Goal: Task Accomplishment & Management: Use online tool/utility

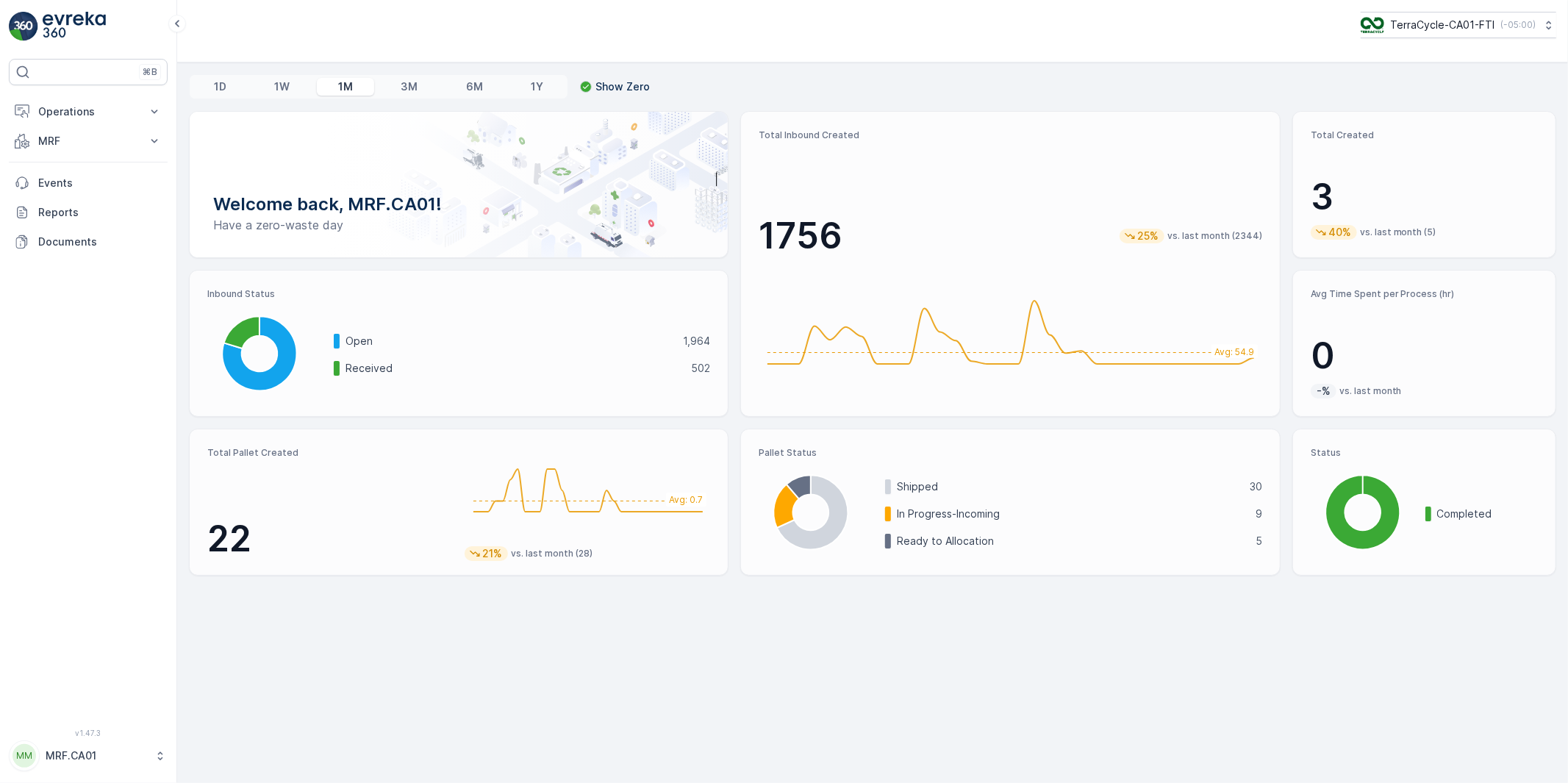
click at [57, 761] on p "MRF.CA01" at bounding box center [96, 755] width 102 height 14
click at [59, 723] on span "Log Out" at bounding box center [55, 721] width 39 height 14
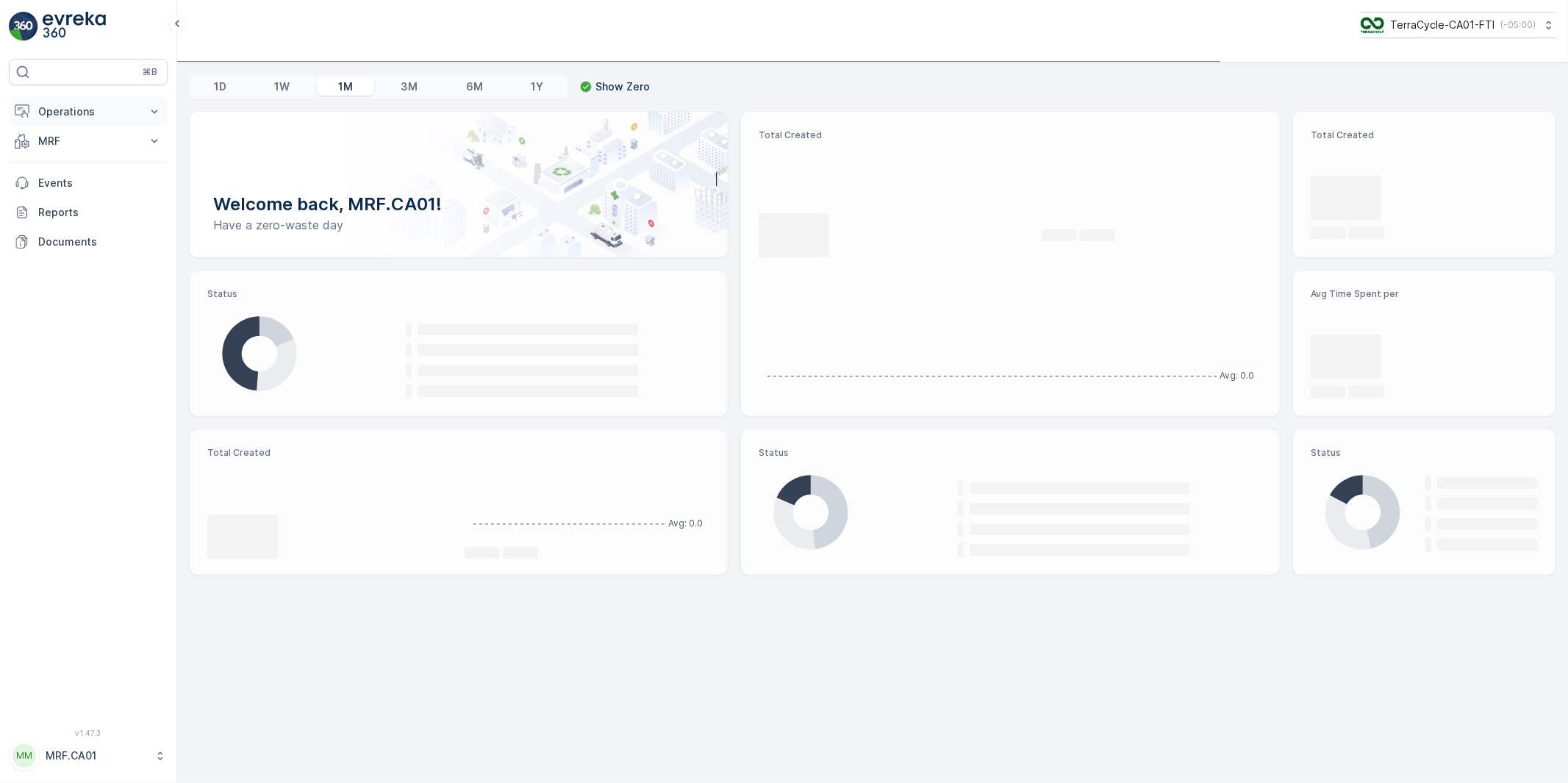
click at [70, 114] on p "Operations" at bounding box center [88, 111] width 100 height 14
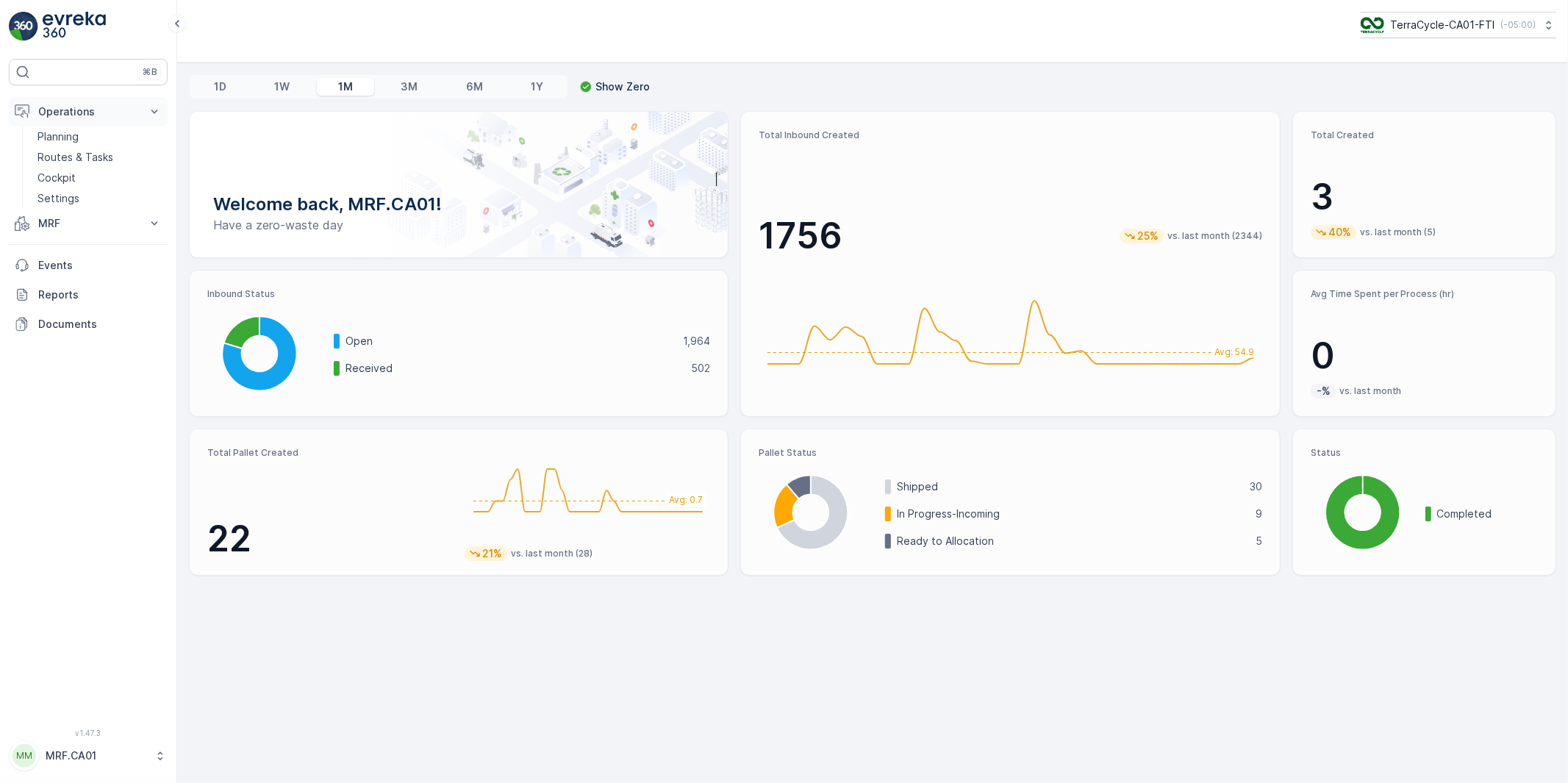
click at [62, 114] on p "Operations" at bounding box center [88, 111] width 100 height 14
click at [52, 145] on p "MRF" at bounding box center [88, 140] width 100 height 14
click at [58, 244] on p "Outbound" at bounding box center [62, 248] width 50 height 14
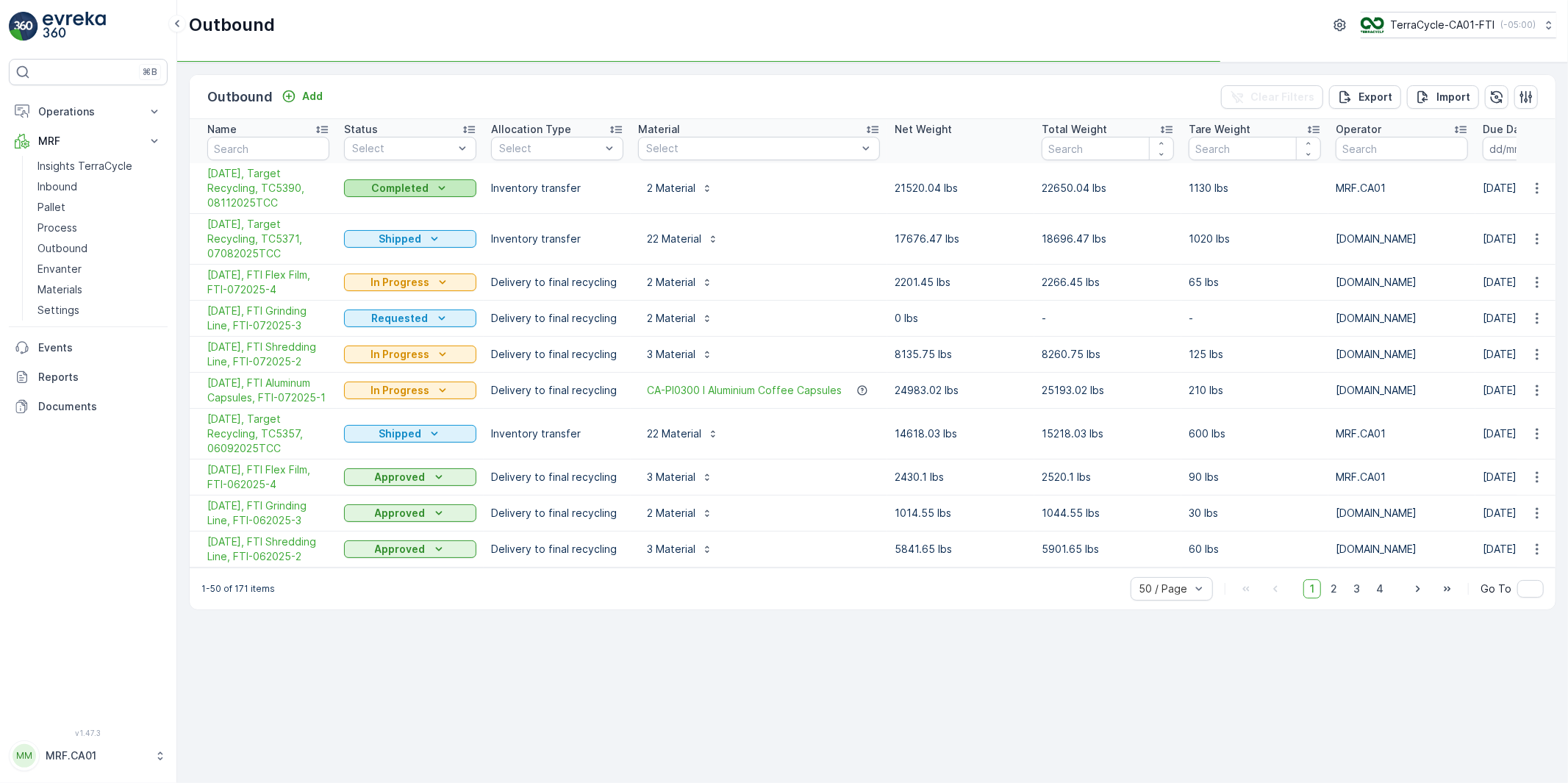
click at [449, 187] on div "Completed" at bounding box center [409, 187] width 120 height 14
click at [375, 310] on span "Shipped" at bounding box center [373, 312] width 41 height 14
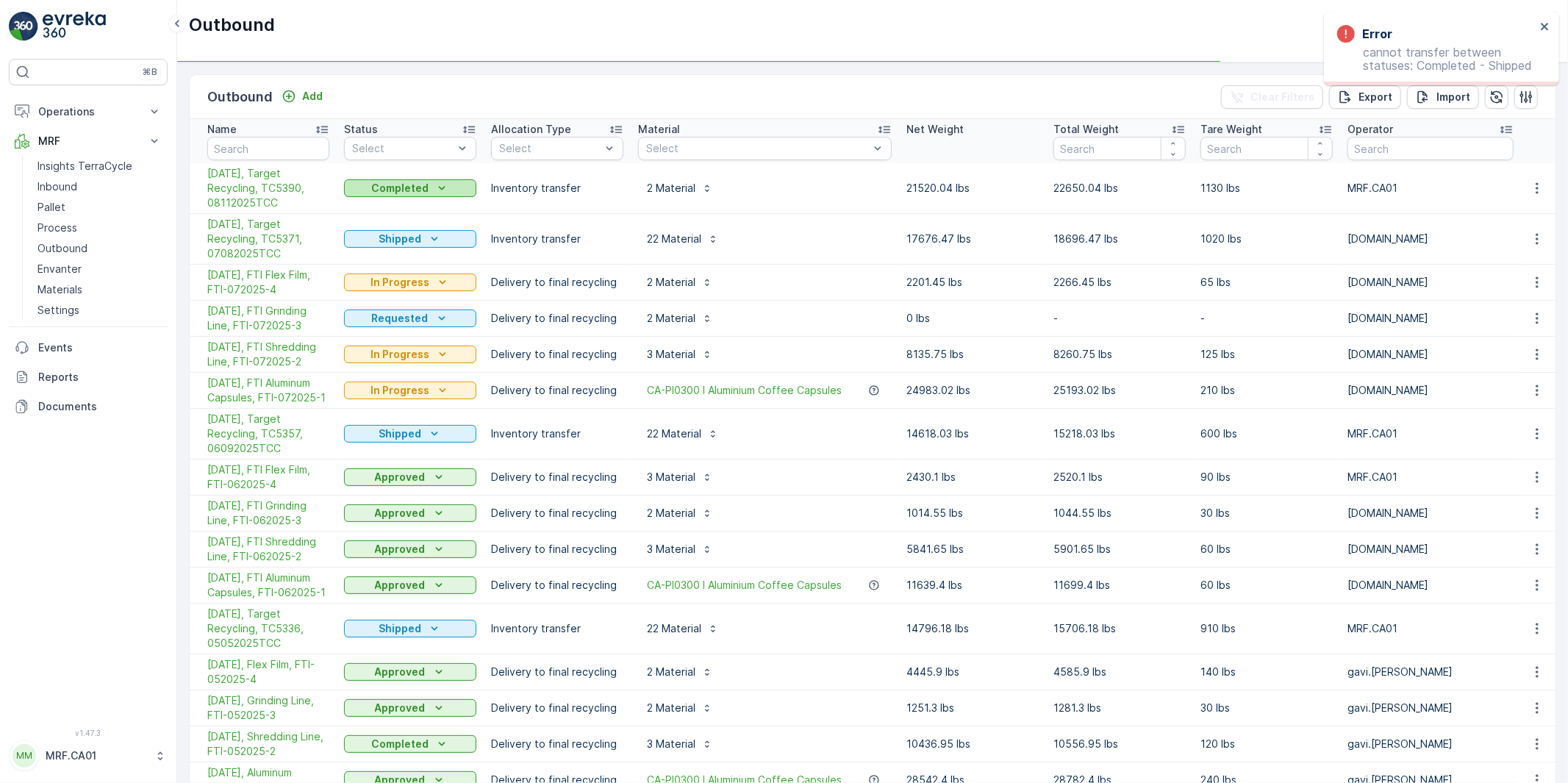
click at [449, 192] on div "Completed" at bounding box center [409, 187] width 120 height 14
click at [554, 289] on td "Delivery to final recycling" at bounding box center [556, 281] width 147 height 36
click at [424, 389] on p "In Progress" at bounding box center [400, 390] width 59 height 14
click at [383, 451] on span "Completed" at bounding box center [380, 453] width 55 height 14
click at [432, 353] on div "In Progress" at bounding box center [409, 354] width 120 height 14
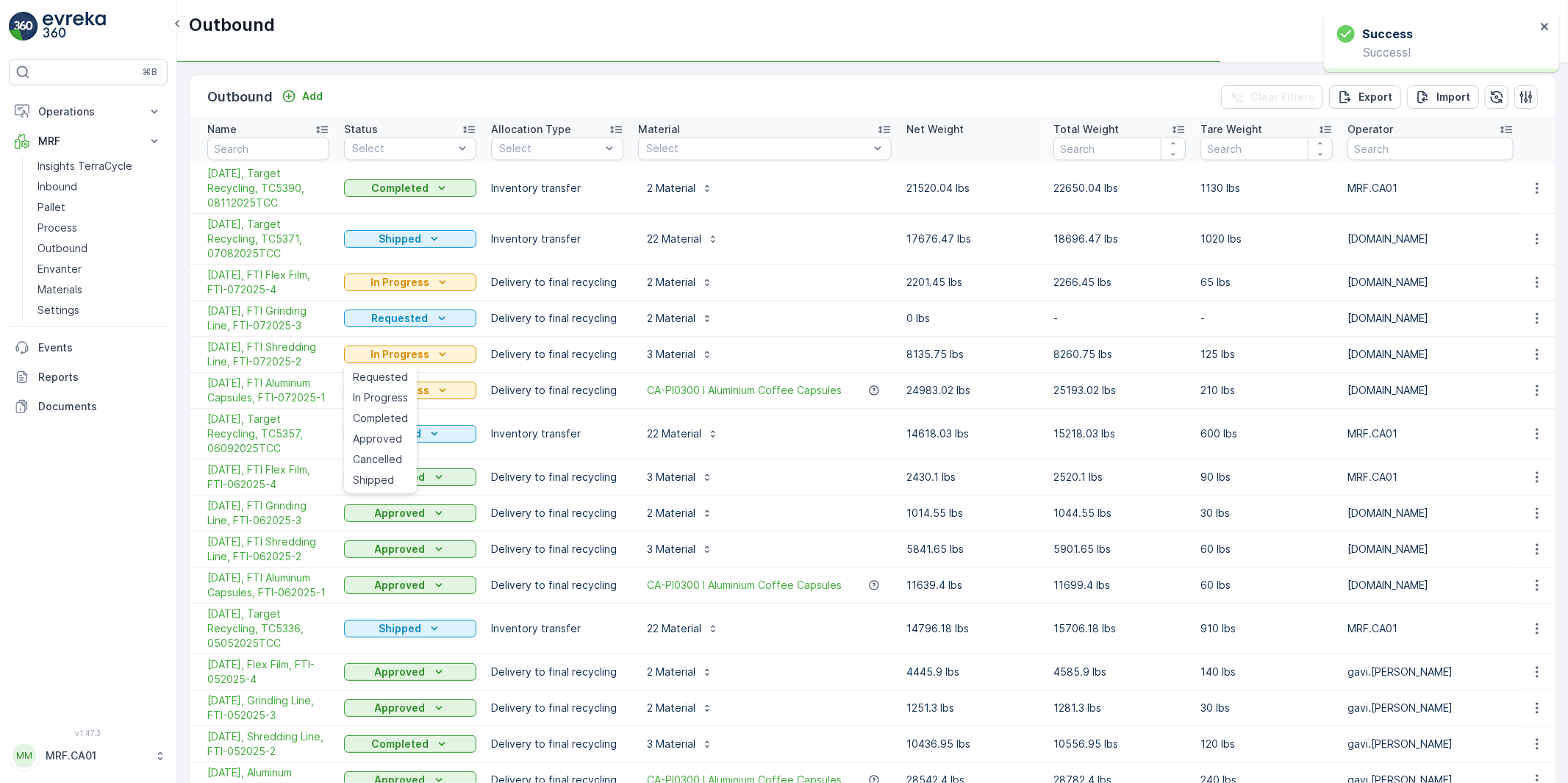
click at [377, 416] on span "Completed" at bounding box center [380, 418] width 55 height 14
click at [402, 317] on p "Requested" at bounding box center [400, 318] width 57 height 14
click at [373, 383] on span "Completed" at bounding box center [380, 380] width 55 height 14
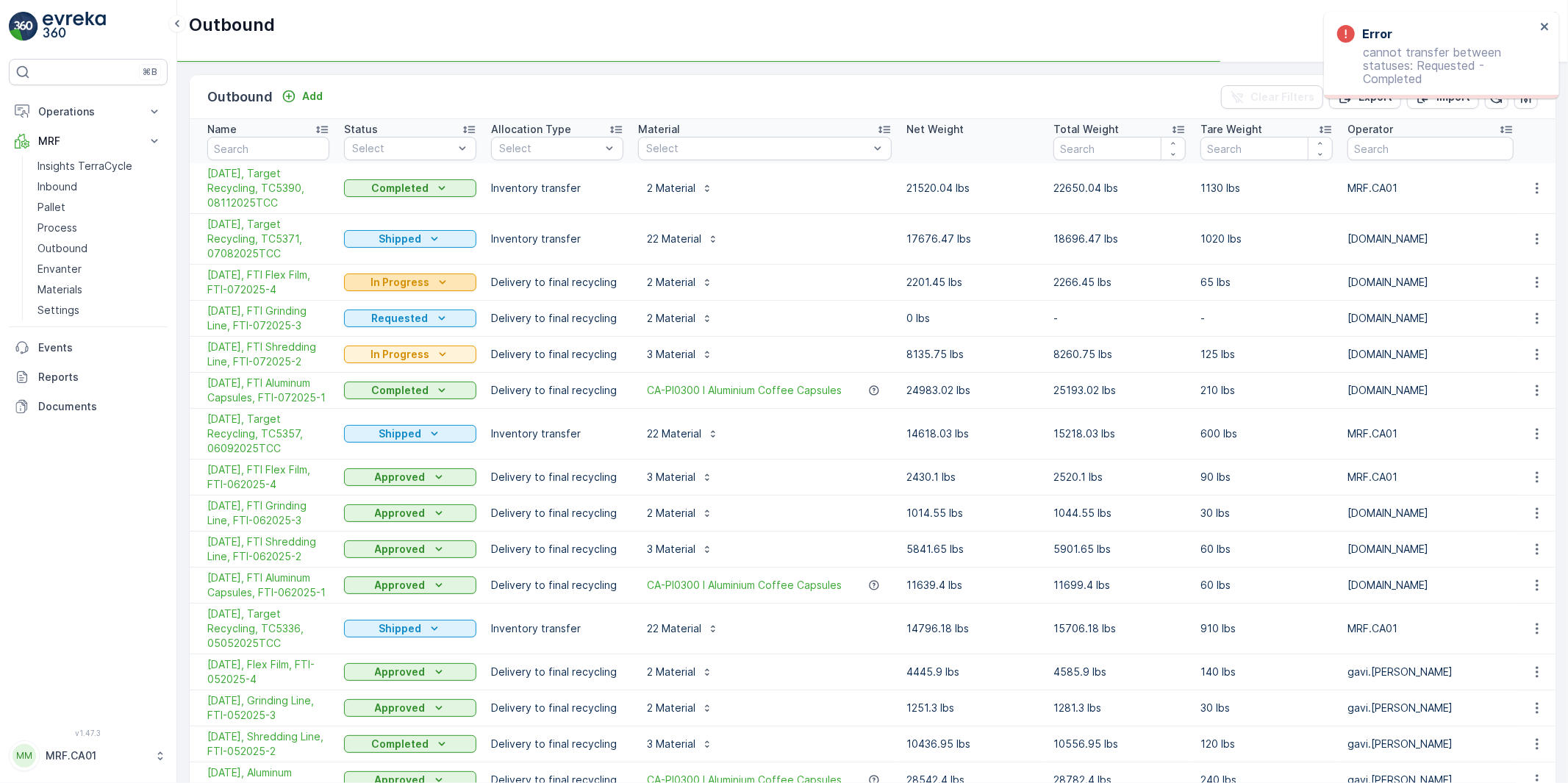
click at [435, 283] on icon "In Progress" at bounding box center [442, 281] width 14 height 14
click at [525, 313] on td "Delivery to final recycling" at bounding box center [556, 318] width 147 height 36
click at [439, 320] on icon "Requested" at bounding box center [441, 318] width 14 height 14
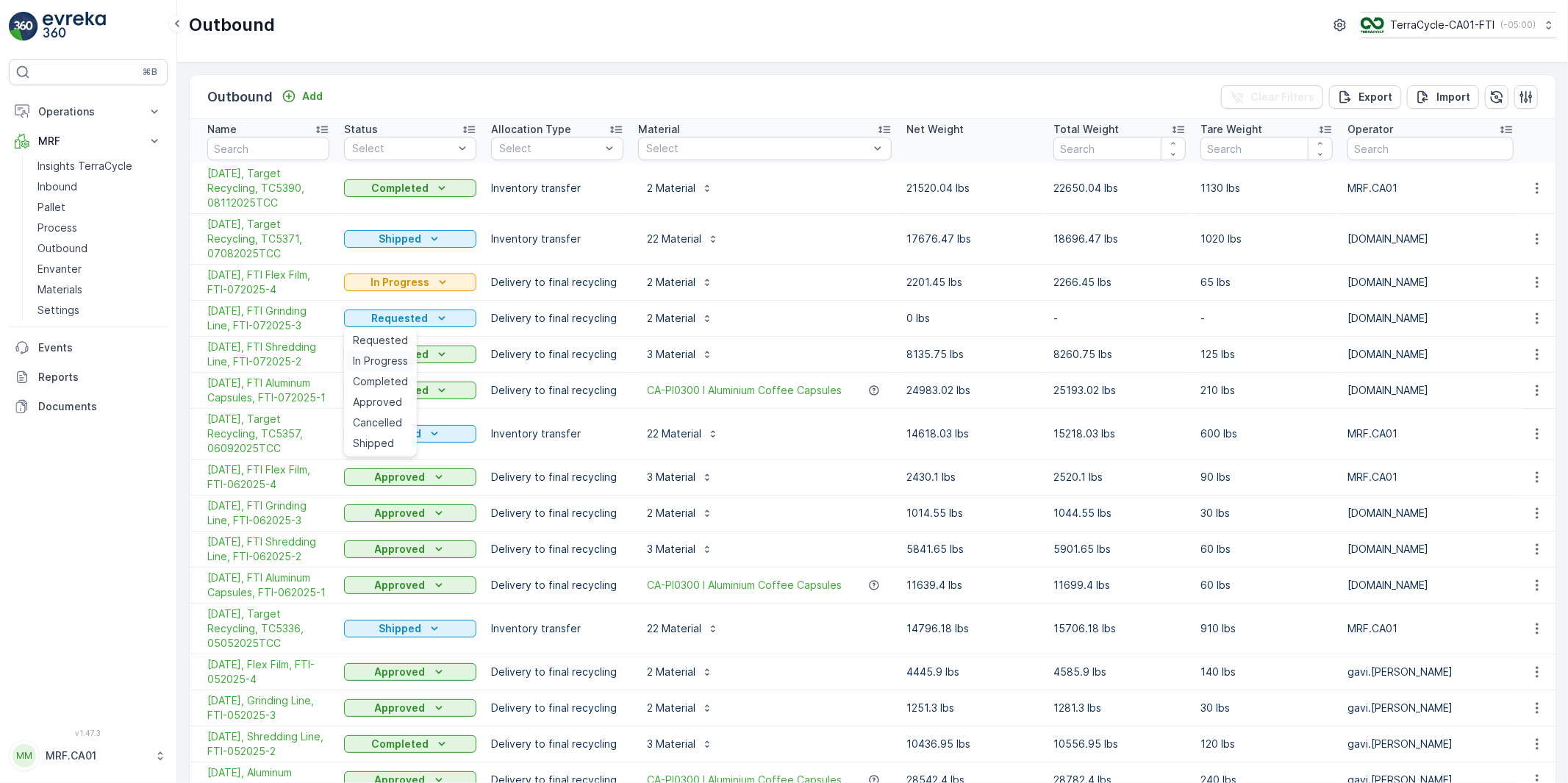
click at [376, 363] on span "In Progress" at bounding box center [380, 360] width 55 height 14
click at [444, 283] on icon "In Progress" at bounding box center [442, 281] width 14 height 14
click at [384, 344] on span "Completed" at bounding box center [380, 345] width 55 height 14
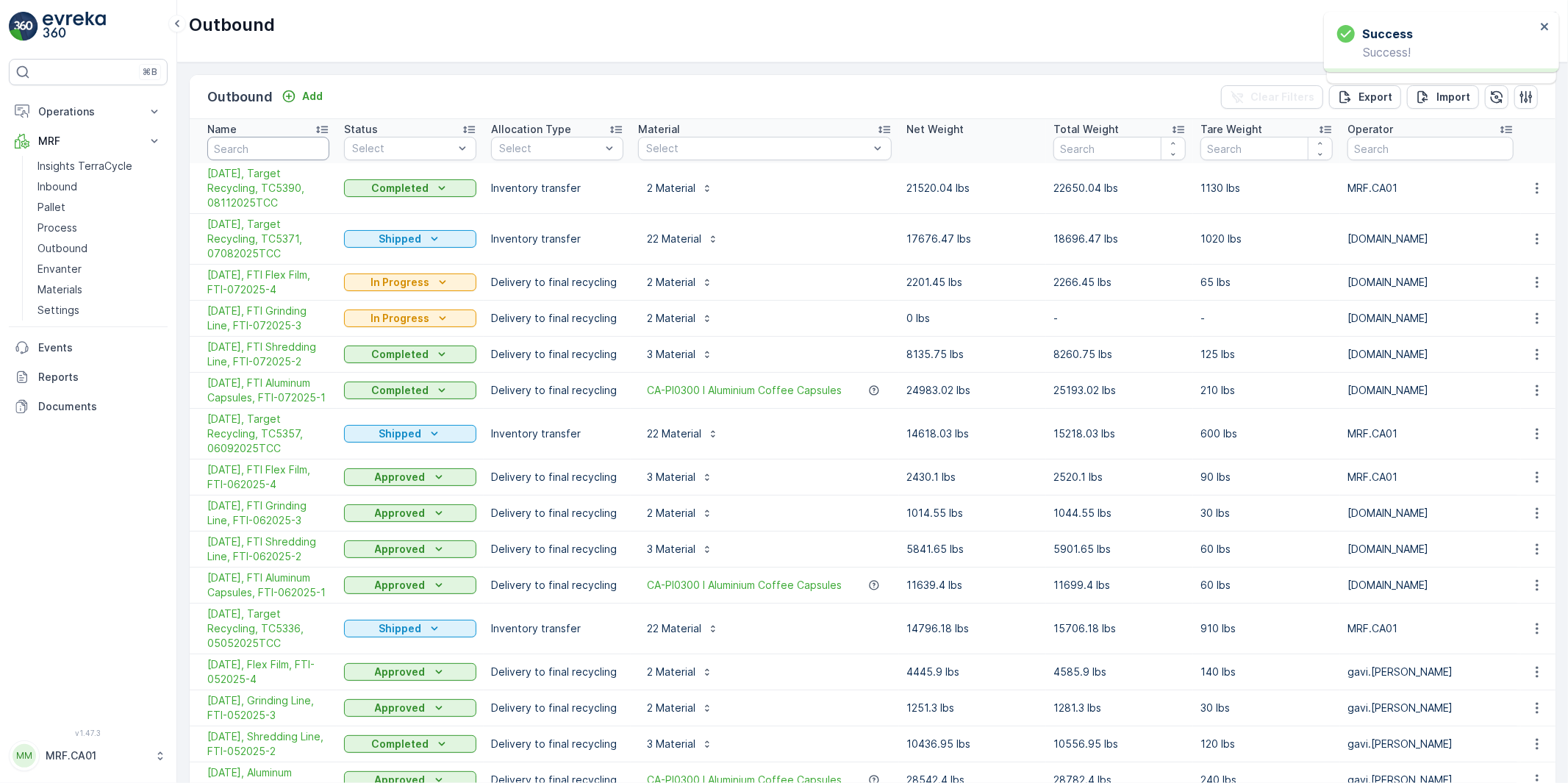
drag, startPoint x: 257, startPoint y: 151, endPoint x: 275, endPoint y: 152, distance: 18.0
click at [257, 151] on input "text" at bounding box center [268, 148] width 122 height 23
type input "template"
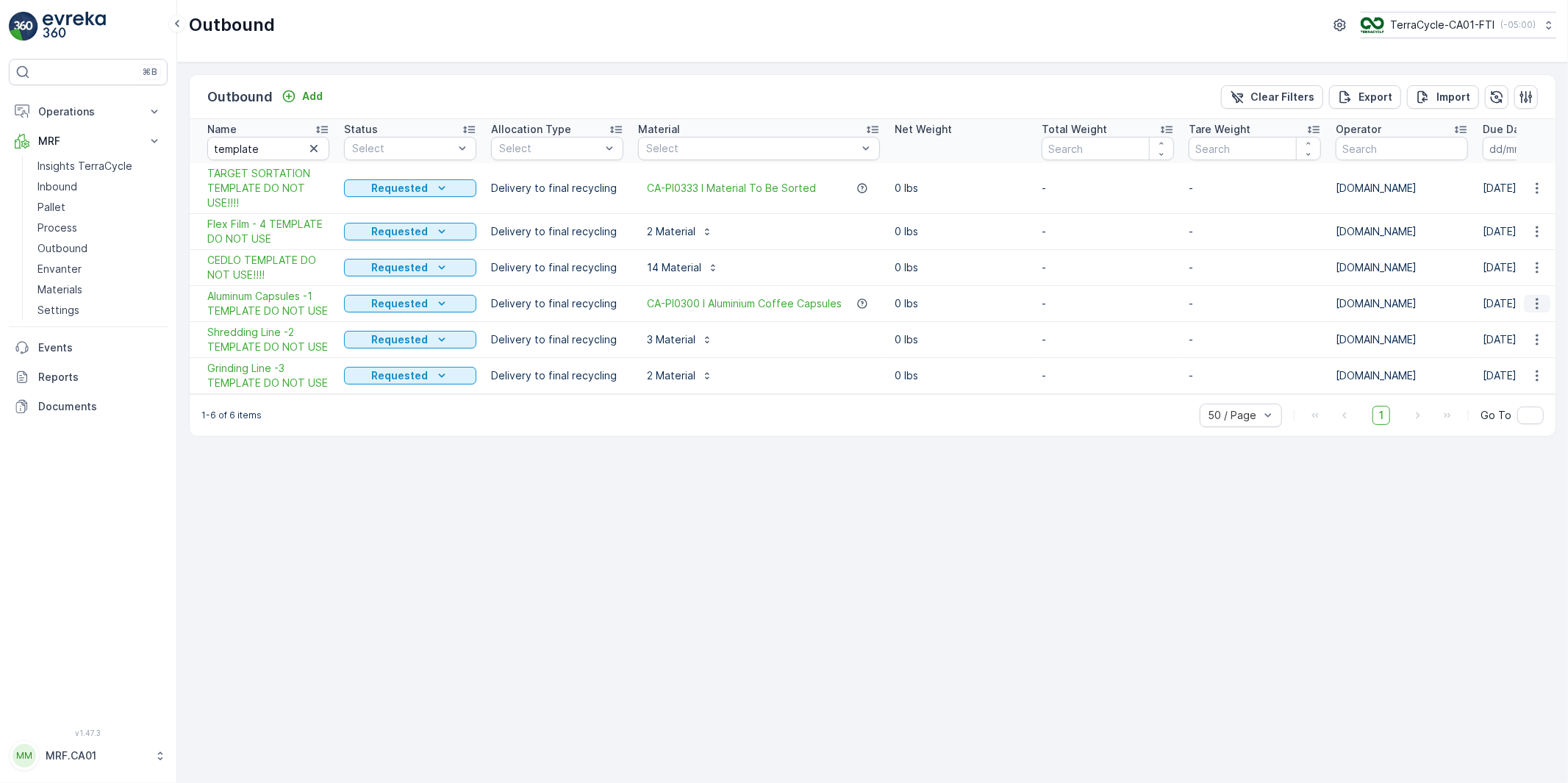
click at [1533, 304] on icon "button" at bounding box center [1536, 303] width 14 height 14
click at [1494, 363] on span "Duplicate Outbound" at bounding box center [1507, 366] width 100 height 14
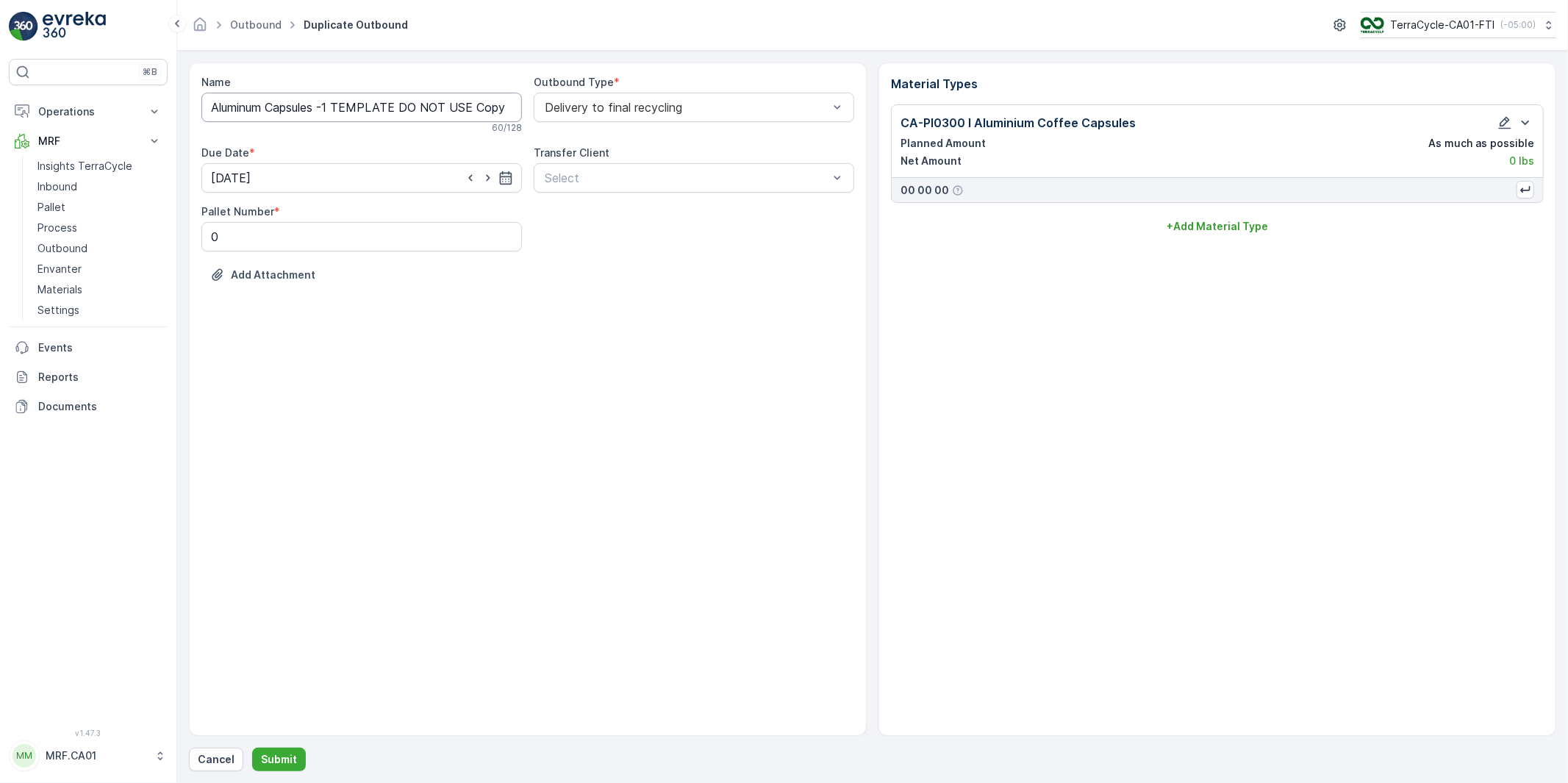
click at [352, 105] on input "Aluminum Capsules -1 TEMPLATE DO NOT USE Copy #1754932791361" at bounding box center [361, 107] width 320 height 30
paste input "[DATE], FTI Aluminum Capsules, FTI-082025-"
type input "[DATE], FTI Aluminum Capsules, FTI-082025-1"
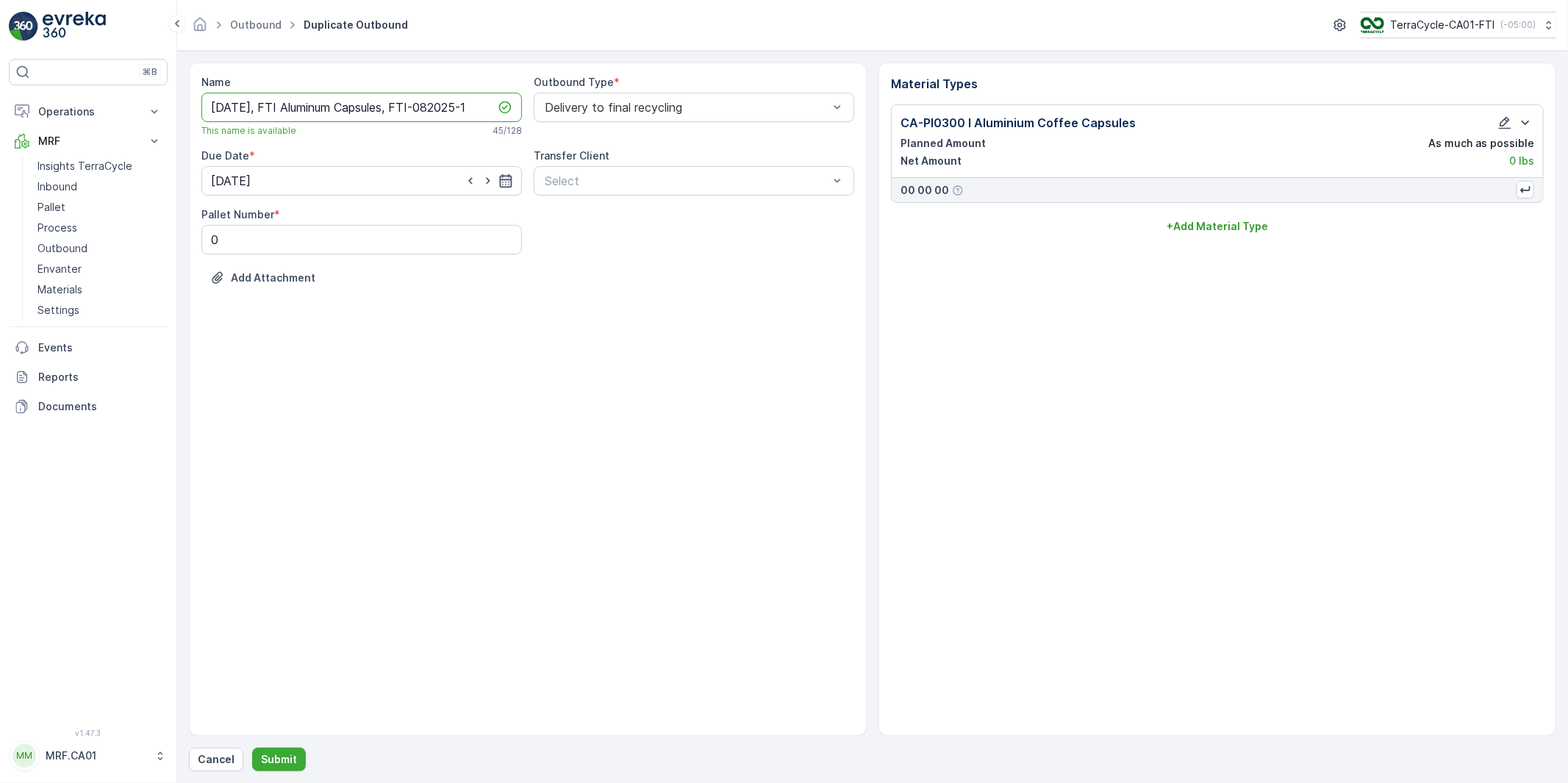
click at [504, 183] on icon "button" at bounding box center [505, 181] width 14 height 14
click at [255, 421] on div "31" at bounding box center [253, 422] width 23 height 23
click at [403, 372] on div "Name [DATE], FTI Aluminum Capsules, FTI-082025-1 This name is available 45 / 12…" at bounding box center [527, 399] width 677 height 673
click at [508, 185] on icon "button" at bounding box center [505, 181] width 14 height 14
click at [351, 209] on p "[DATE]" at bounding box center [356, 216] width 35 height 14
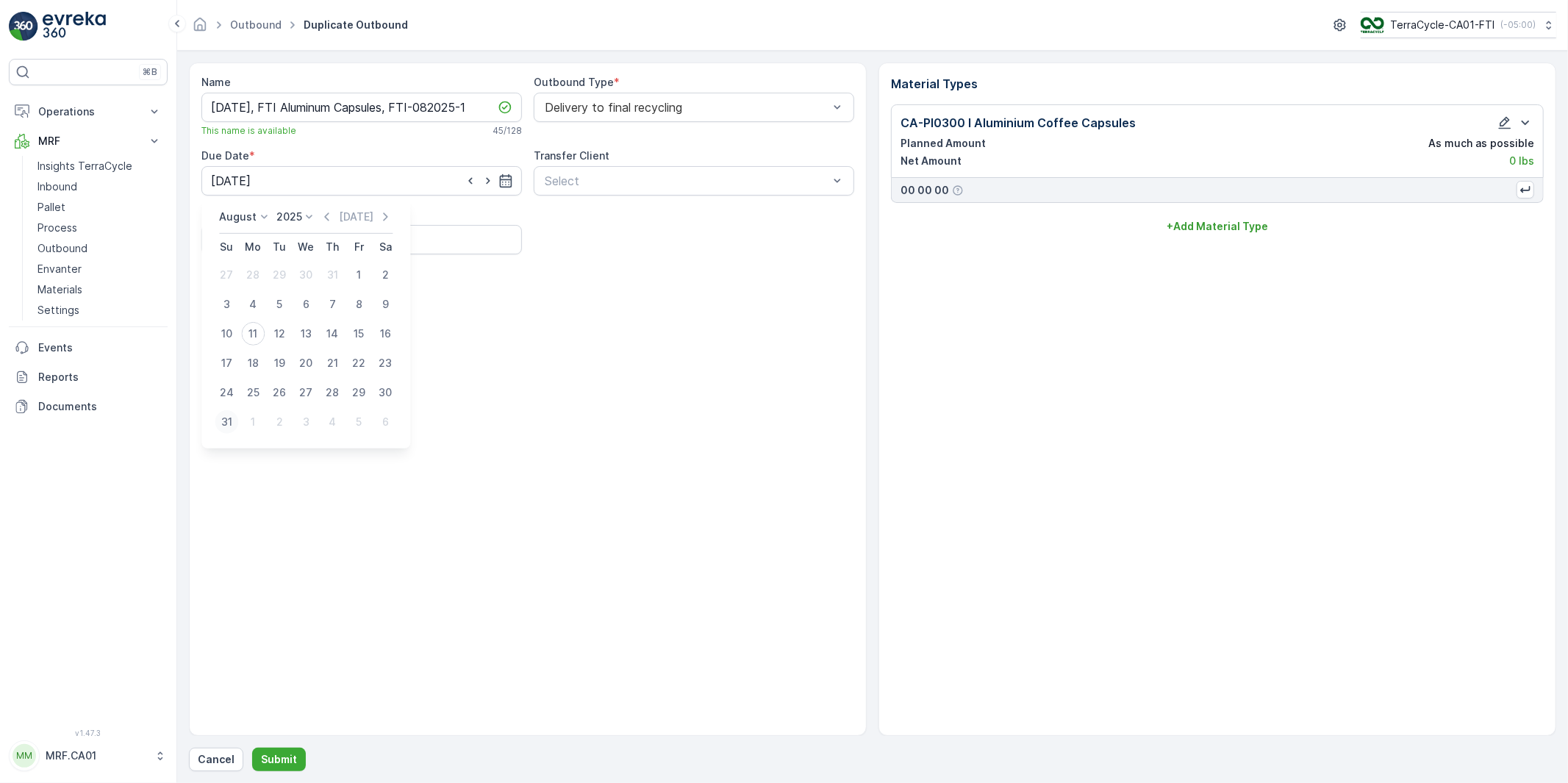
click at [224, 422] on div "31" at bounding box center [226, 422] width 23 height 23
type input "[DATE]"
drag, startPoint x: 343, startPoint y: 476, endPoint x: 362, endPoint y: 487, distance: 22.0
click at [343, 477] on div "Name [DATE], FTI Aluminum Capsules, FTI-082025-1 This name is available 45 / 12…" at bounding box center [527, 399] width 677 height 673
click at [280, 759] on p "Submit" at bounding box center [279, 758] width 36 height 14
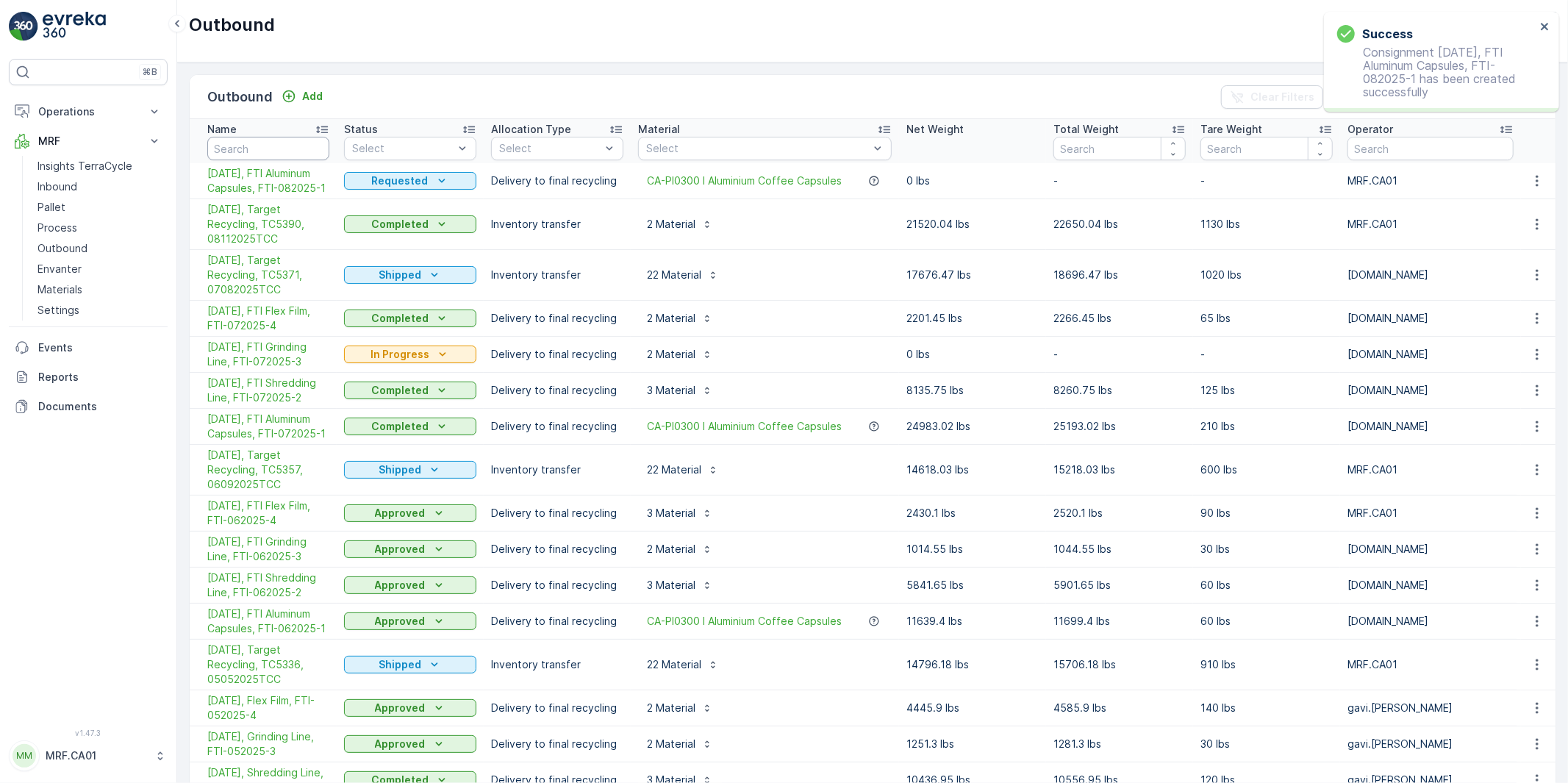
click at [277, 145] on input "text" at bounding box center [268, 148] width 122 height 23
type input "template"
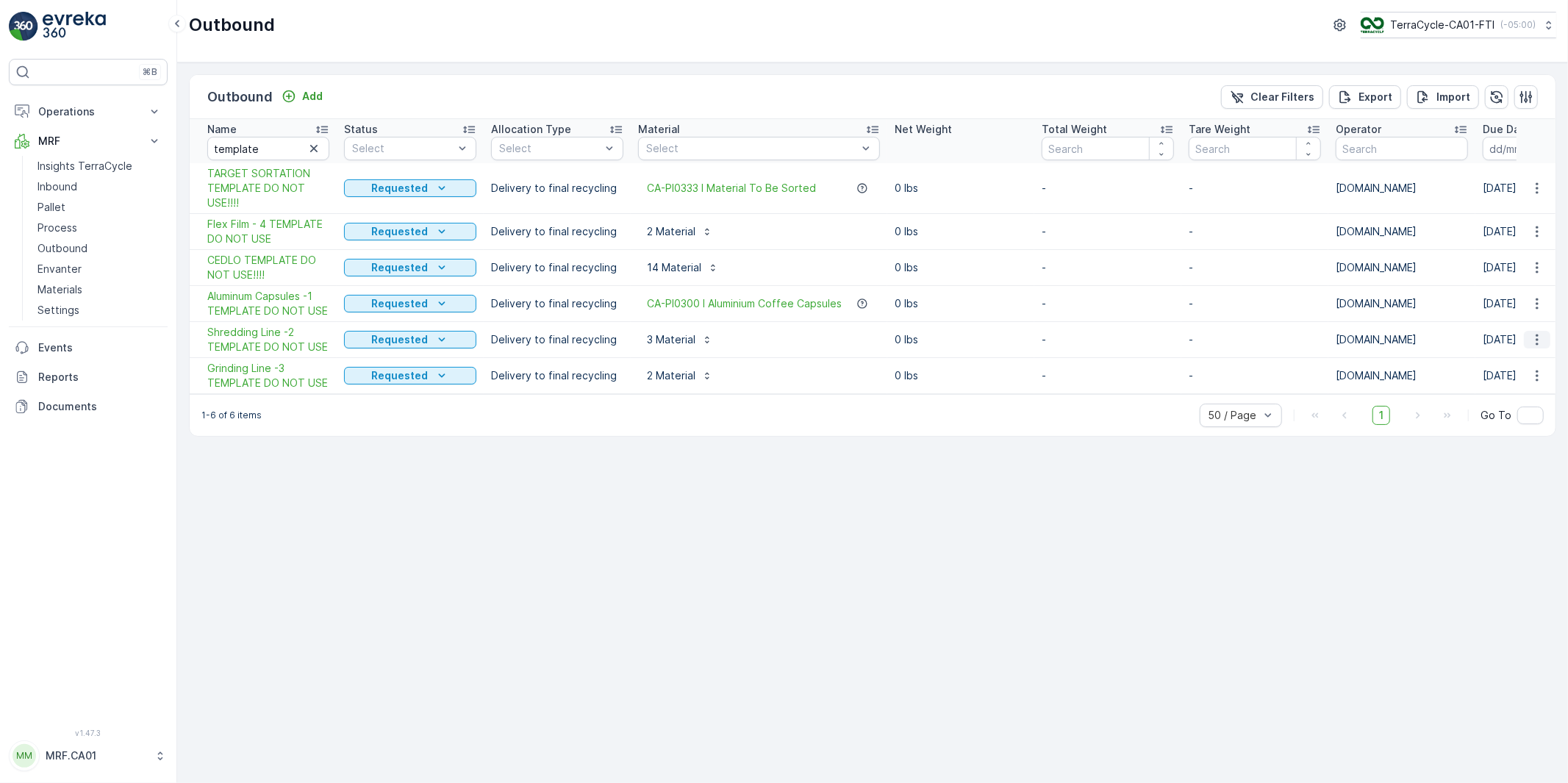
click at [1533, 336] on icon "button" at bounding box center [1536, 339] width 14 height 14
click at [1484, 404] on span "Duplicate Outbound" at bounding box center [1507, 403] width 100 height 14
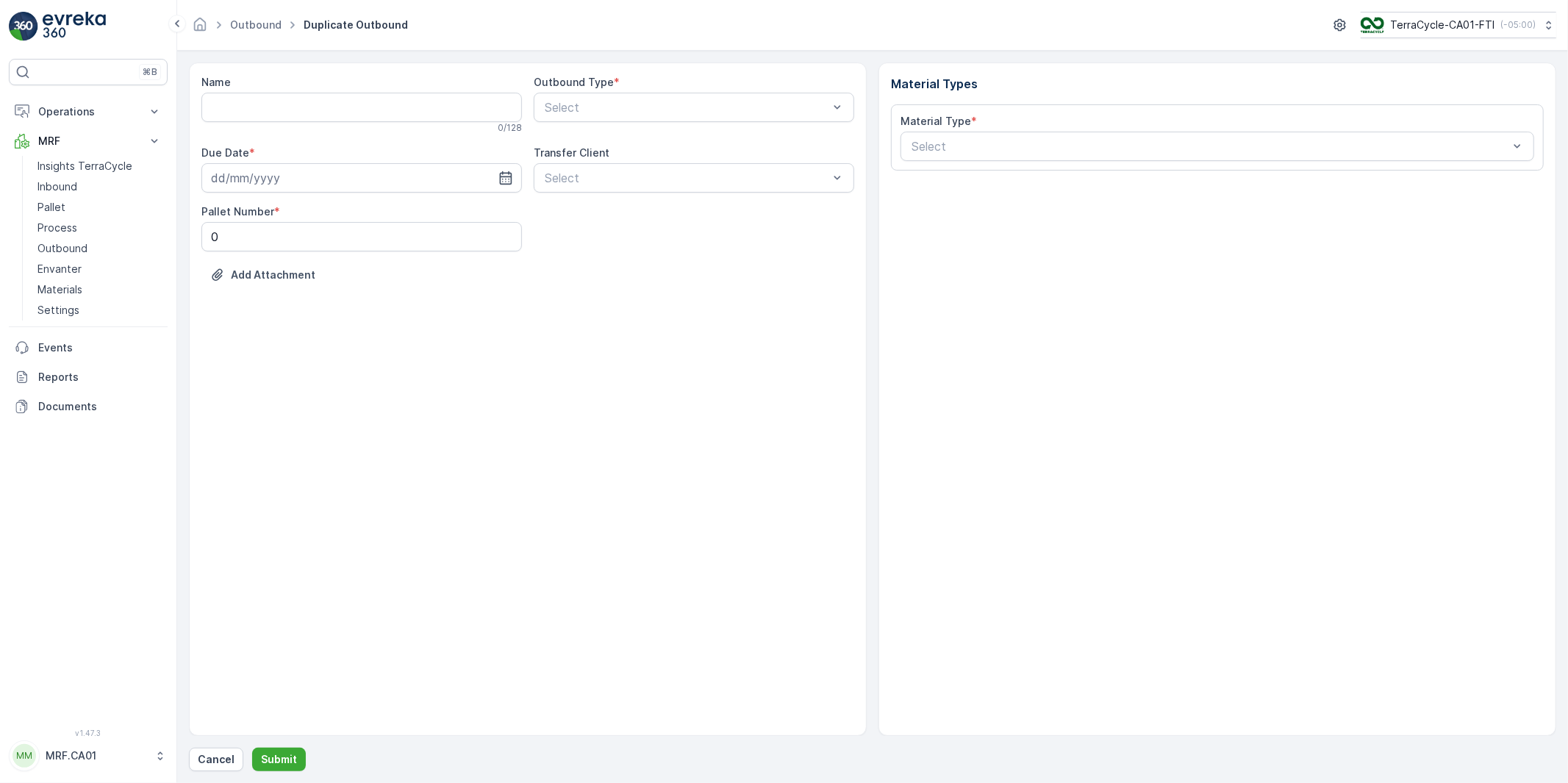
type input "Shredding Line -2 TEMPLATE DO NOT USE Copy #1754932827652"
type input "[DATE]"
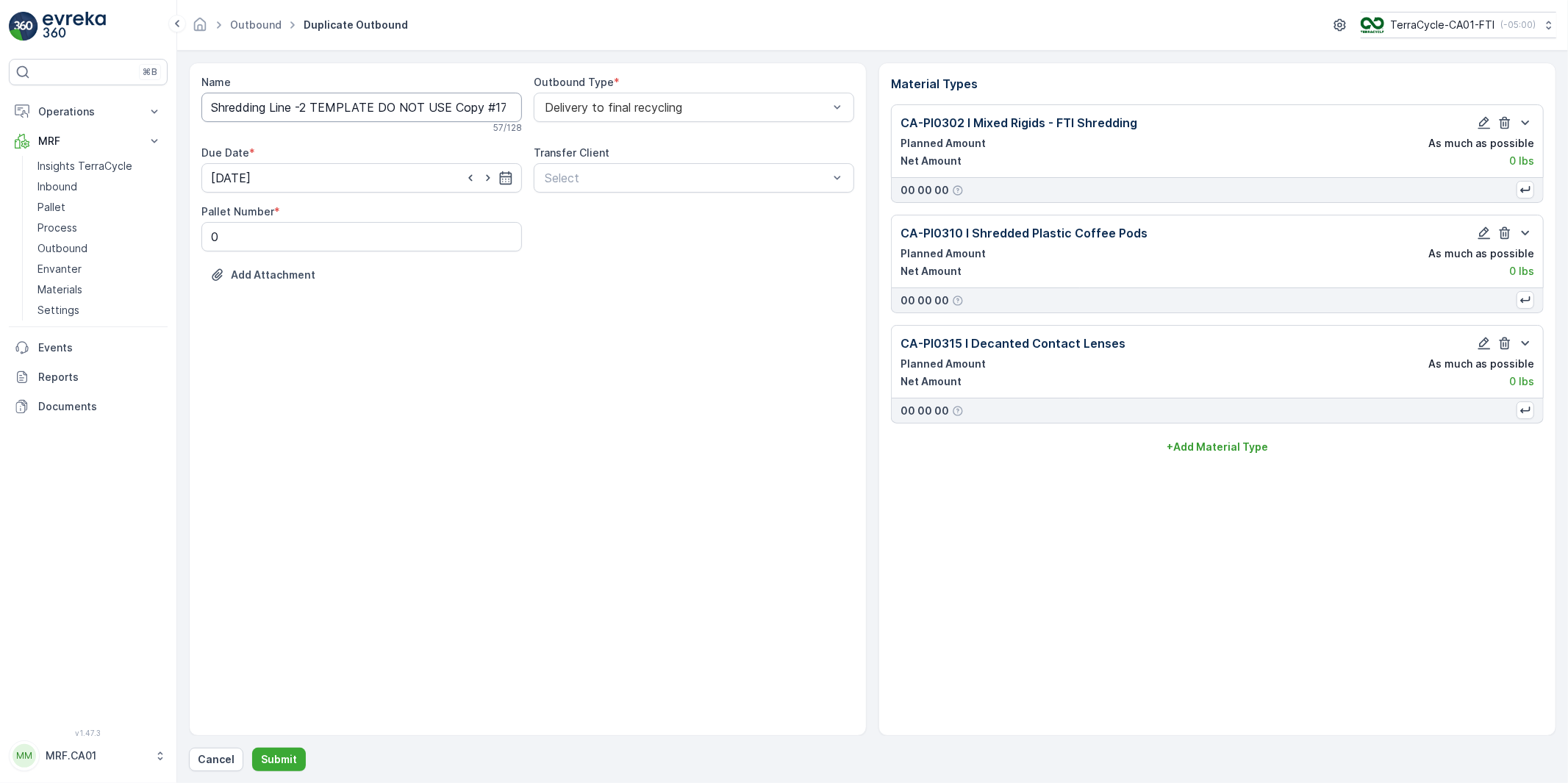
click at [339, 105] on input "Shredding Line -2 TEMPLATE DO NOT USE Copy #1754932827652" at bounding box center [361, 107] width 320 height 30
paste input "[DATE], FTI Shredding Line, FTI-082025-2"
type input "Shredding Line -2 [DATE], FTI Shredding Line, FTI-082025-2DO NOT USE Copy #1754…"
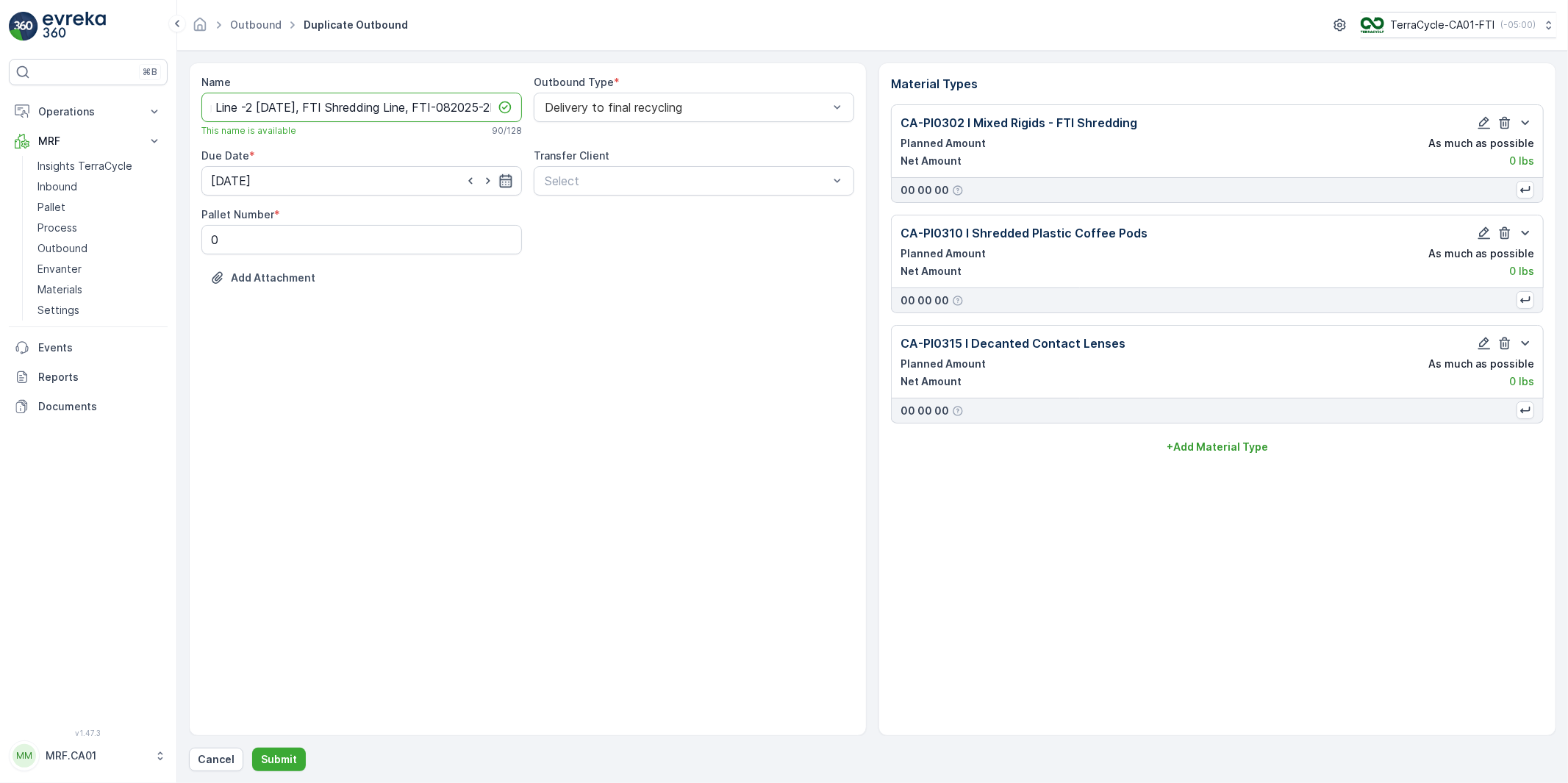
click at [503, 184] on icon "button" at bounding box center [505, 181] width 14 height 14
click at [358, 219] on p "[DATE]" at bounding box center [356, 216] width 35 height 14
click at [228, 421] on div "31" at bounding box center [226, 422] width 23 height 23
type input "[DATE]"
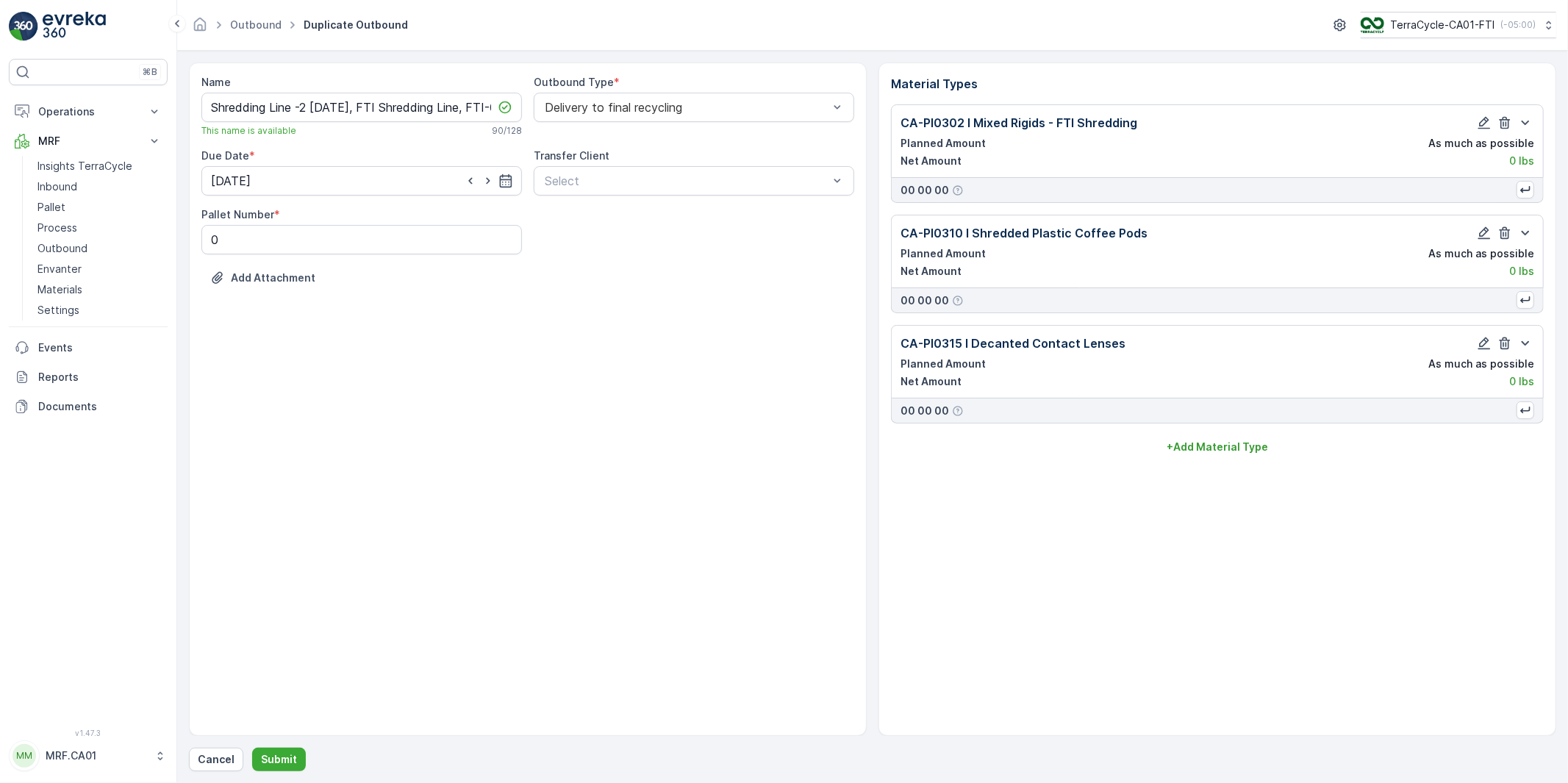
click at [421, 626] on div "Name Shredding Line -2 [DATE], FTI Shredding Line, FTI-082025-2DO NOT USE Copy …" at bounding box center [527, 399] width 677 height 673
click at [276, 758] on p "Submit" at bounding box center [279, 758] width 36 height 14
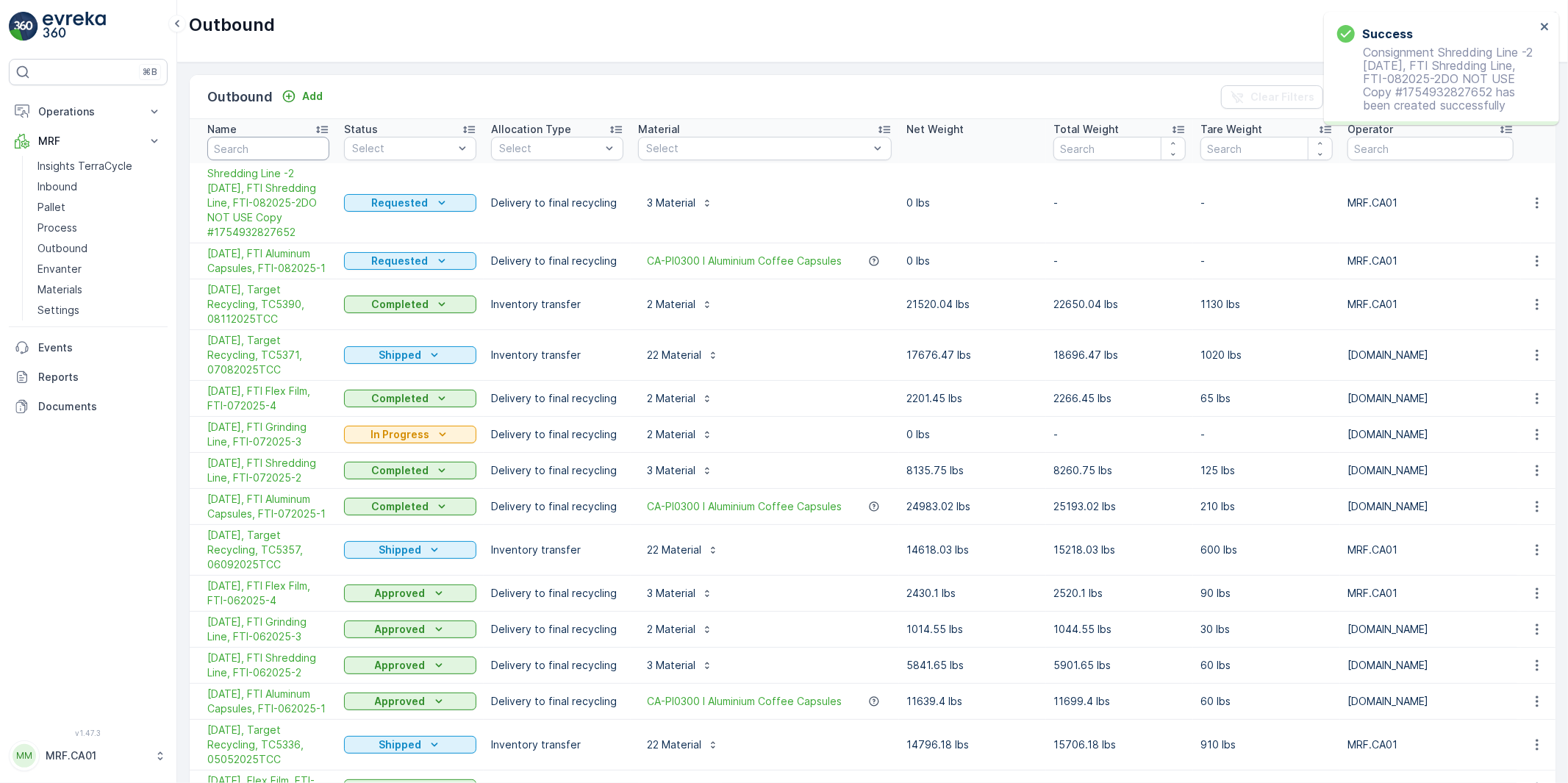
drag, startPoint x: 261, startPoint y: 145, endPoint x: 270, endPoint y: 145, distance: 9.0
click at [261, 145] on input "text" at bounding box center [268, 148] width 122 height 23
type input "tem"
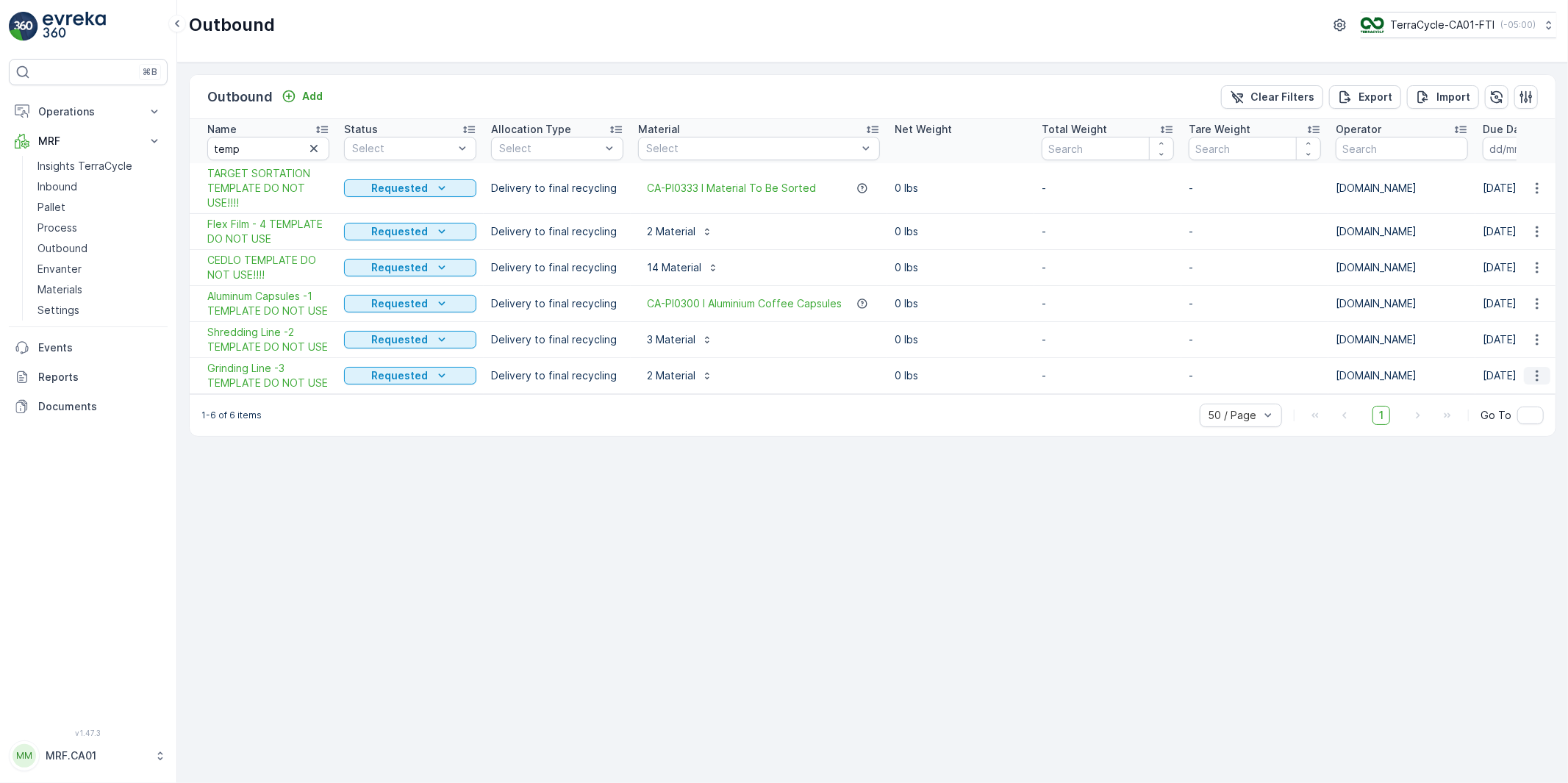
click at [1536, 373] on icon "button" at bounding box center [1536, 375] width 14 height 14
click at [1494, 436] on span "Duplicate Outbound" at bounding box center [1507, 438] width 100 height 14
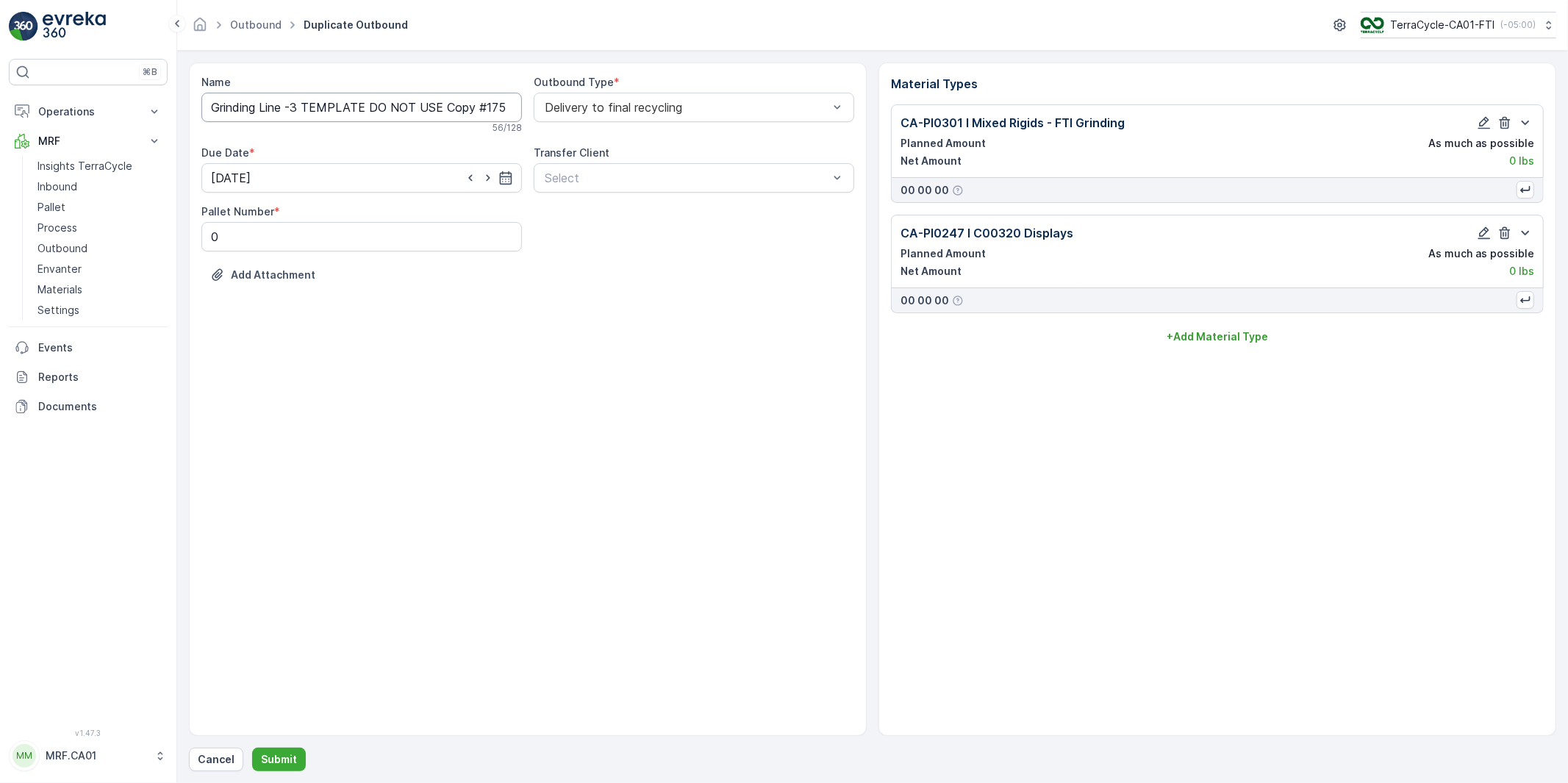
click at [327, 103] on input "Grinding Line -3 TEMPLATE DO NOT USE Copy #1754932856409" at bounding box center [361, 107] width 320 height 30
paste input "[DATE], FTI Grinding Line, FTI-082025-3"
type input "[DATE], FTI Grinding Line, FTI-082025-3"
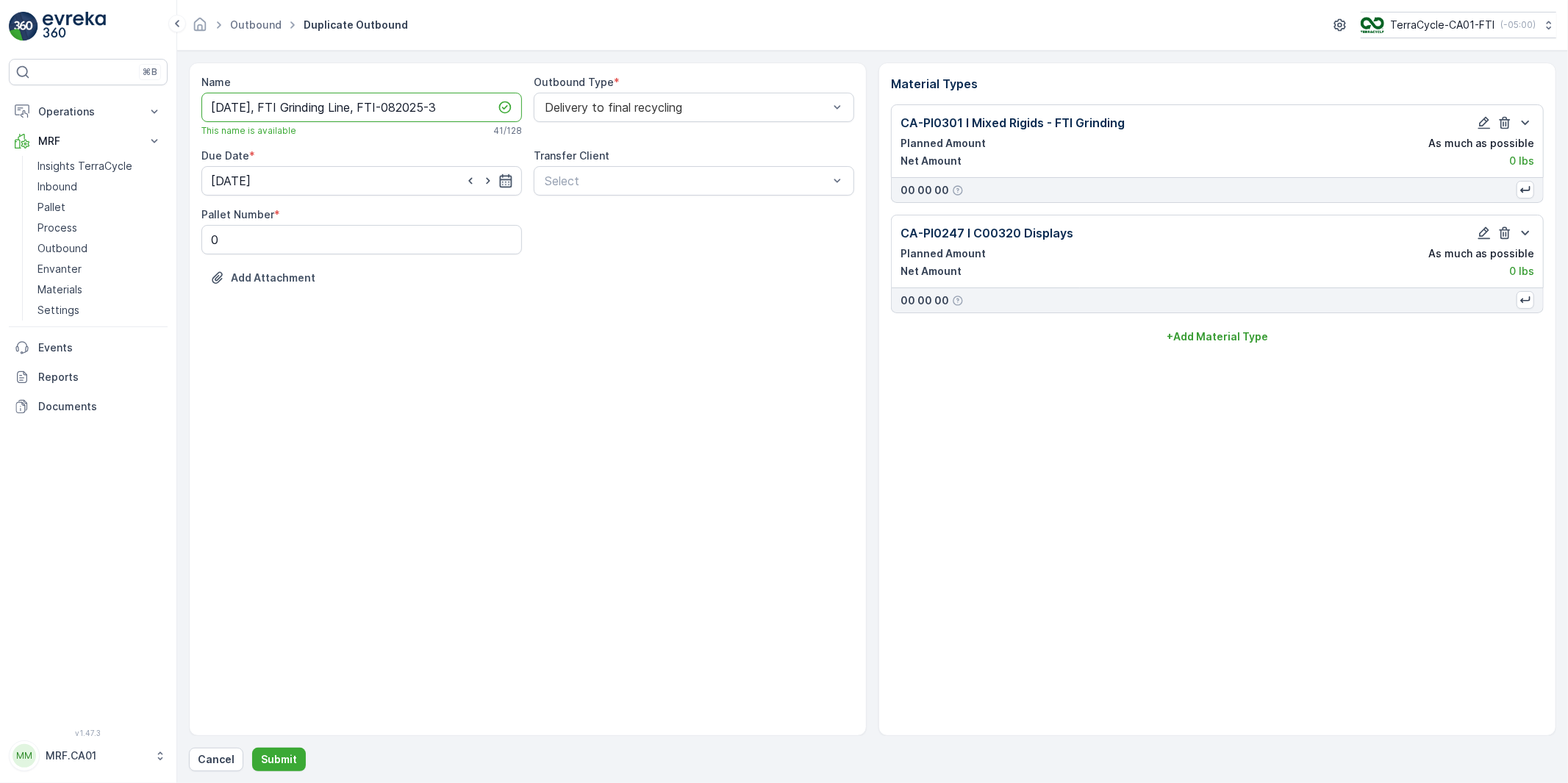
click at [504, 183] on icon "button" at bounding box center [505, 181] width 14 height 14
click at [367, 215] on p "[DATE]" at bounding box center [375, 216] width 35 height 14
click at [225, 423] on div "31" at bounding box center [226, 422] width 23 height 23
type input "[DATE]"
click at [281, 753] on p "Submit" at bounding box center [279, 758] width 36 height 14
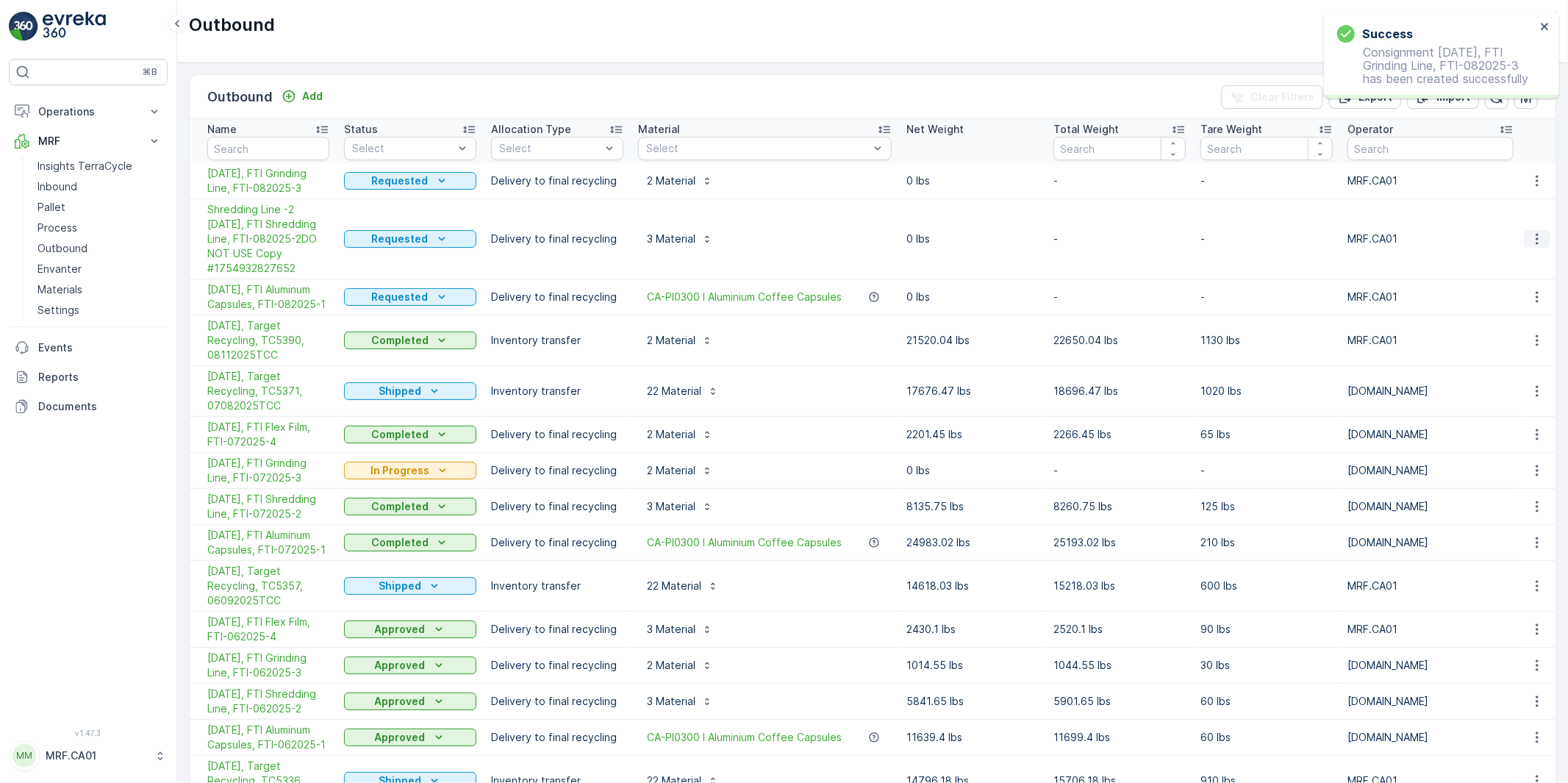
click at [1532, 236] on icon "button" at bounding box center [1536, 238] width 14 height 14
click at [1477, 281] on span "Edit Outbound" at bounding box center [1493, 281] width 72 height 14
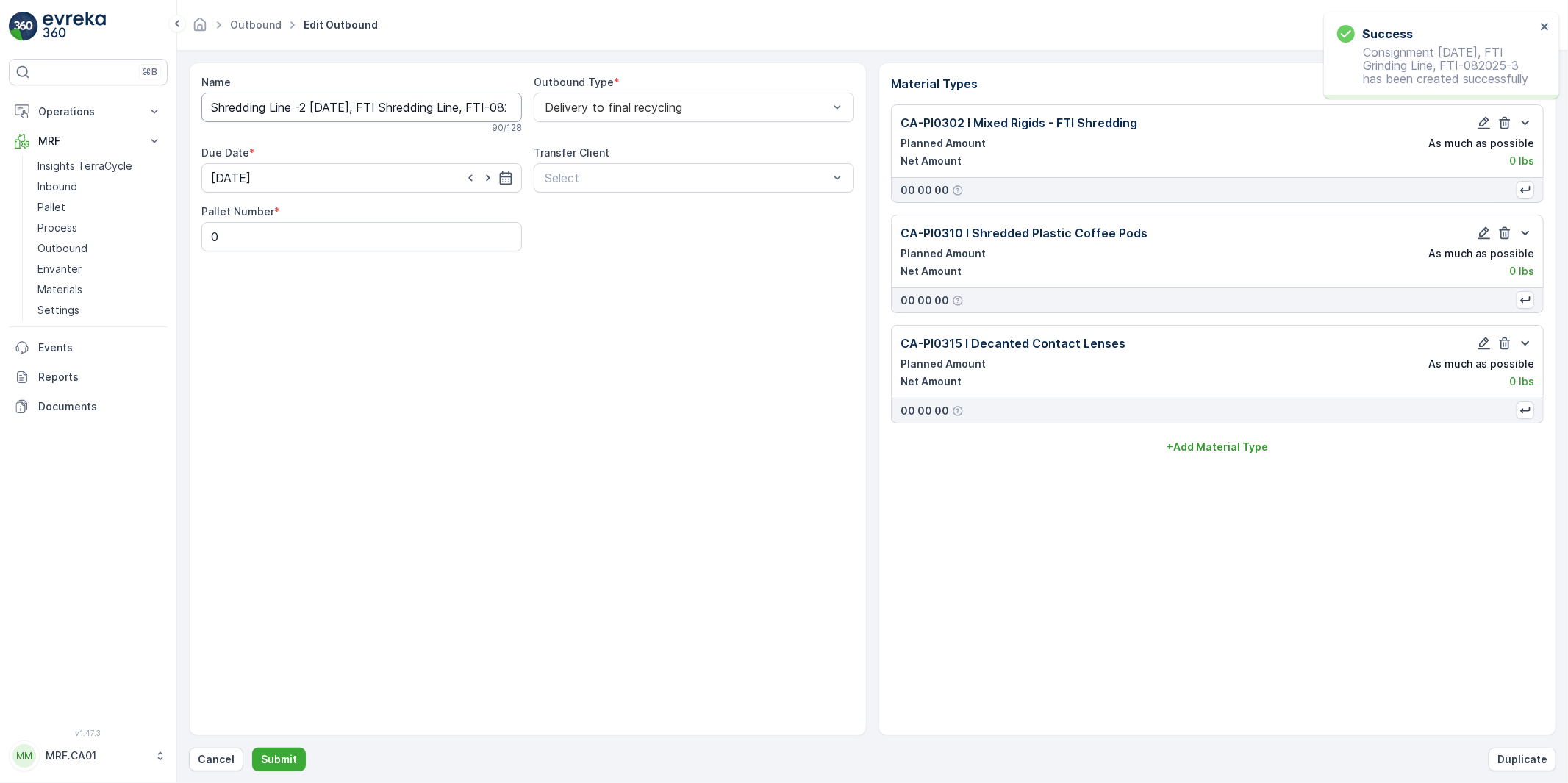
click at [479, 105] on input "Shredding Line -2 [DATE], FTI Shredding Line, FTI-082025-2DO NOT USE Copy #1754…" at bounding box center [361, 107] width 320 height 30
click at [294, 106] on input "Shredding Line -2 [DATE], FTI Shredding Line, FTI-082025-2" at bounding box center [361, 107] width 320 height 30
type input "Shredding Line -2 [DATE], FTI Shredding Line, FTI-082025-2"
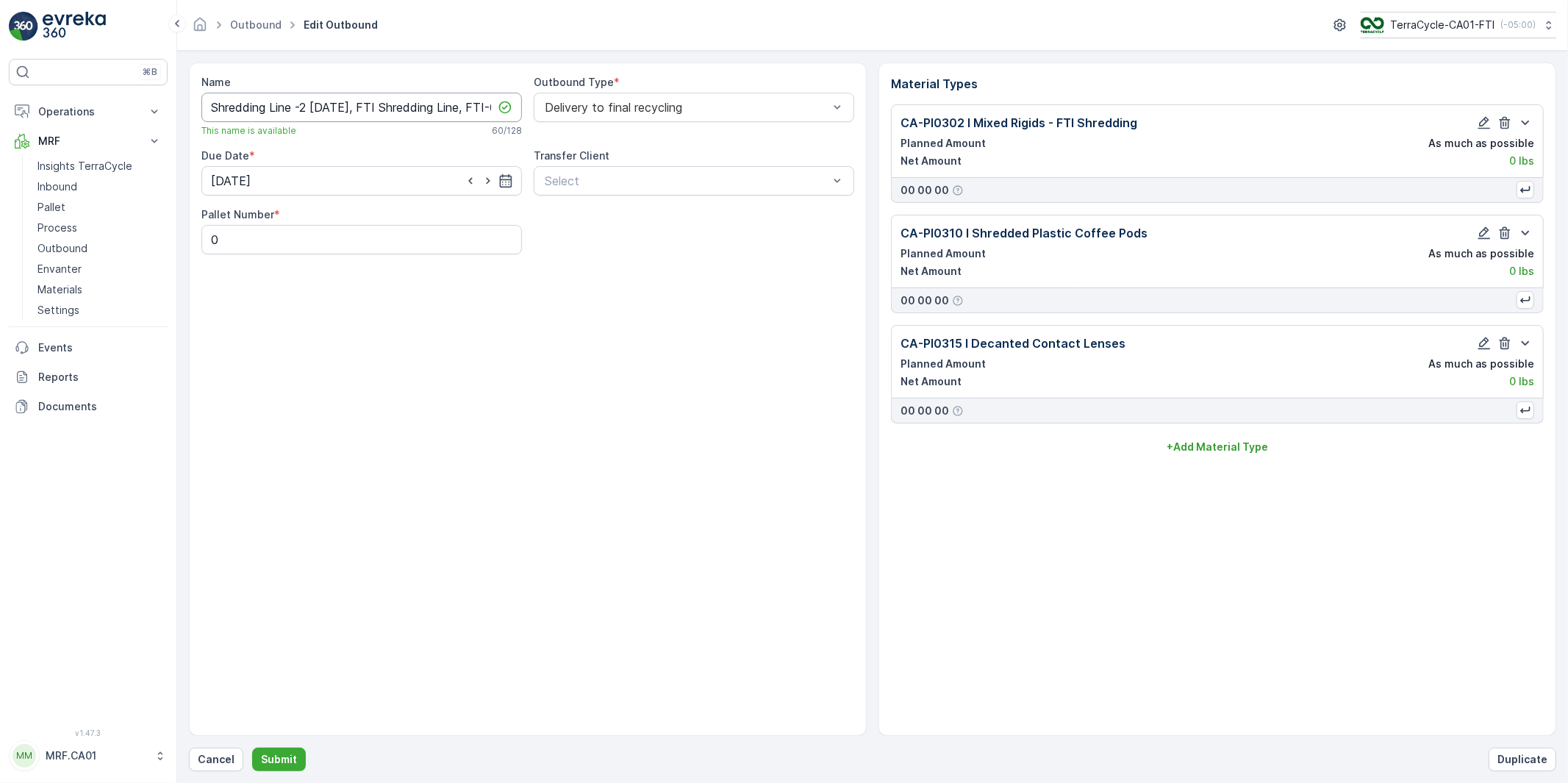
click at [302, 109] on input "Shredding Line -2 [DATE], FTI Shredding Line, FTI-082025-2" at bounding box center [361, 107] width 320 height 30
paste input "[DATE], FTI Shredding Line, FTI-092025-2"
click at [413, 108] on input "[DATE], FTI Shredding Line, FTI-092025-2" at bounding box center [361, 107] width 320 height 30
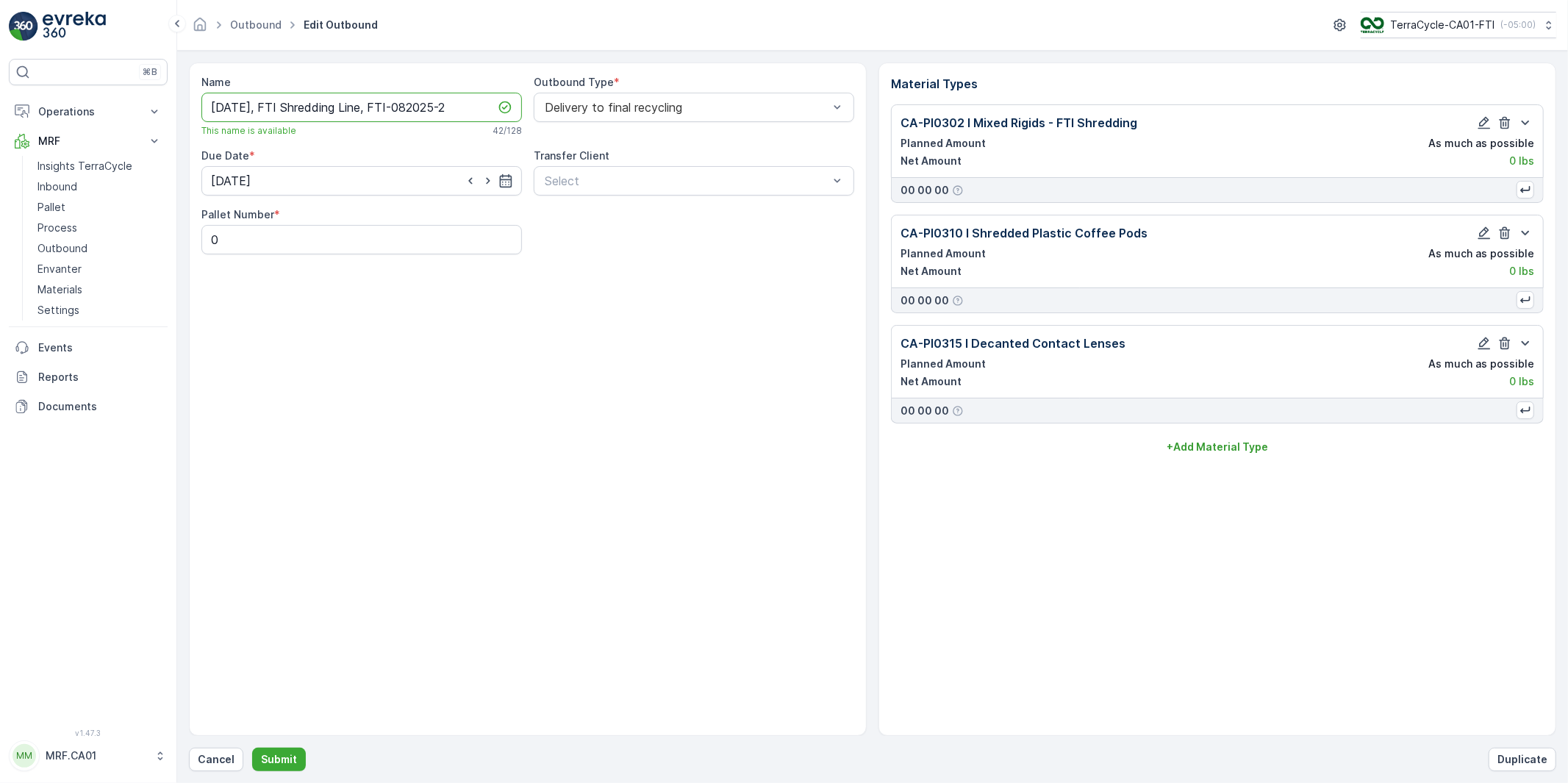
click at [224, 109] on input "[DATE], FTI Shredding Line, FTI-082025-2" at bounding box center [361, 107] width 320 height 30
type input "[DATE], FTI Shredding Line, FTI-082025-2"
click at [282, 761] on p "Submit" at bounding box center [279, 758] width 36 height 14
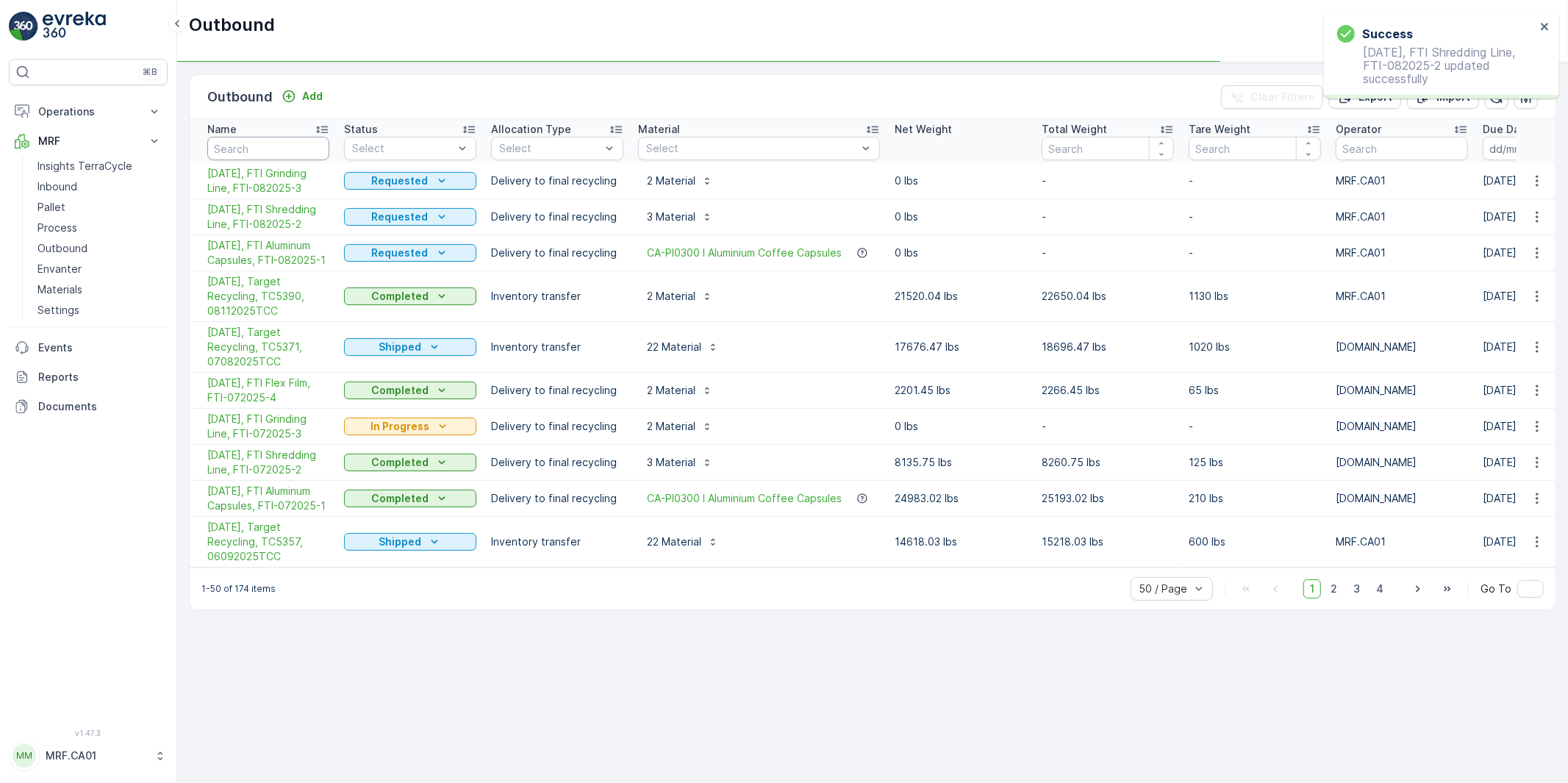
click at [281, 141] on input "text" at bounding box center [268, 148] width 122 height 23
type input "templa"
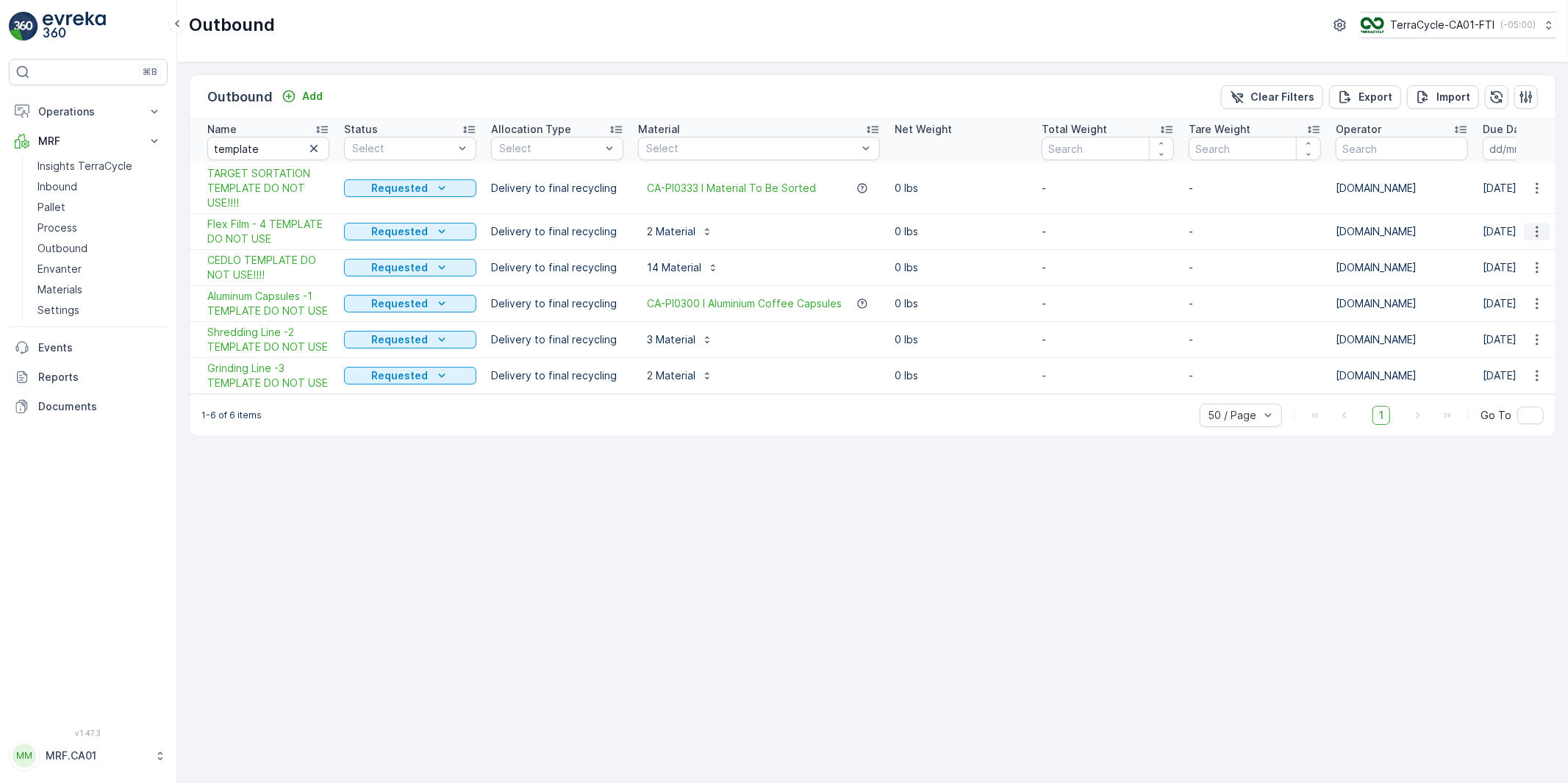
click at [1534, 232] on icon "button" at bounding box center [1536, 231] width 14 height 14
click at [1488, 291] on span "Duplicate Outbound" at bounding box center [1507, 294] width 100 height 14
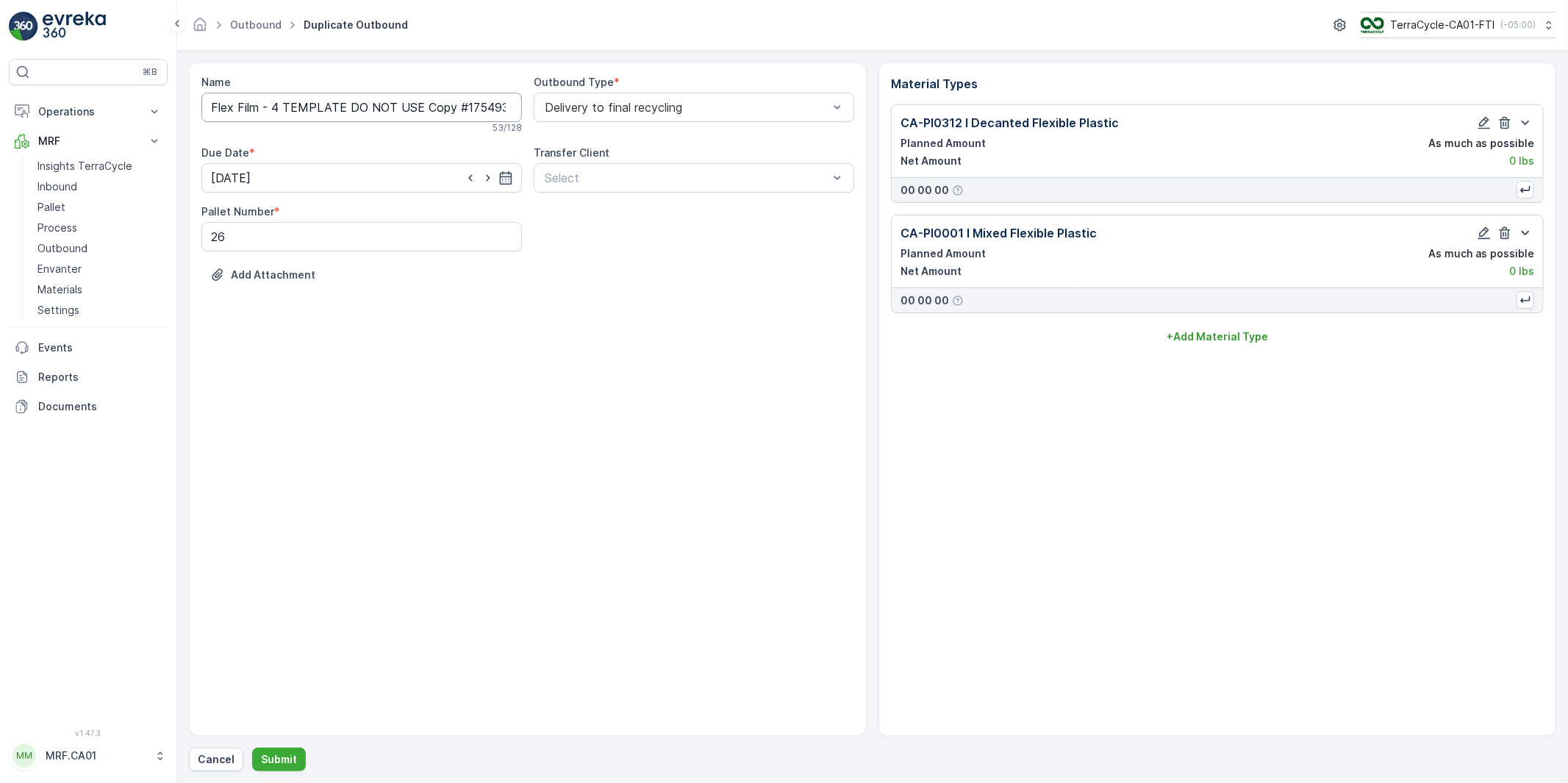
click at [383, 106] on input "Flex Film - 4 TEMPLATE DO NOT USE Copy #1754932922740" at bounding box center [361, 107] width 320 height 30
paste input "[DATE], FTI Flex Film, FTI-082025-4"
type input "[DATE], FTI Flex Film, FTI-082025-4"
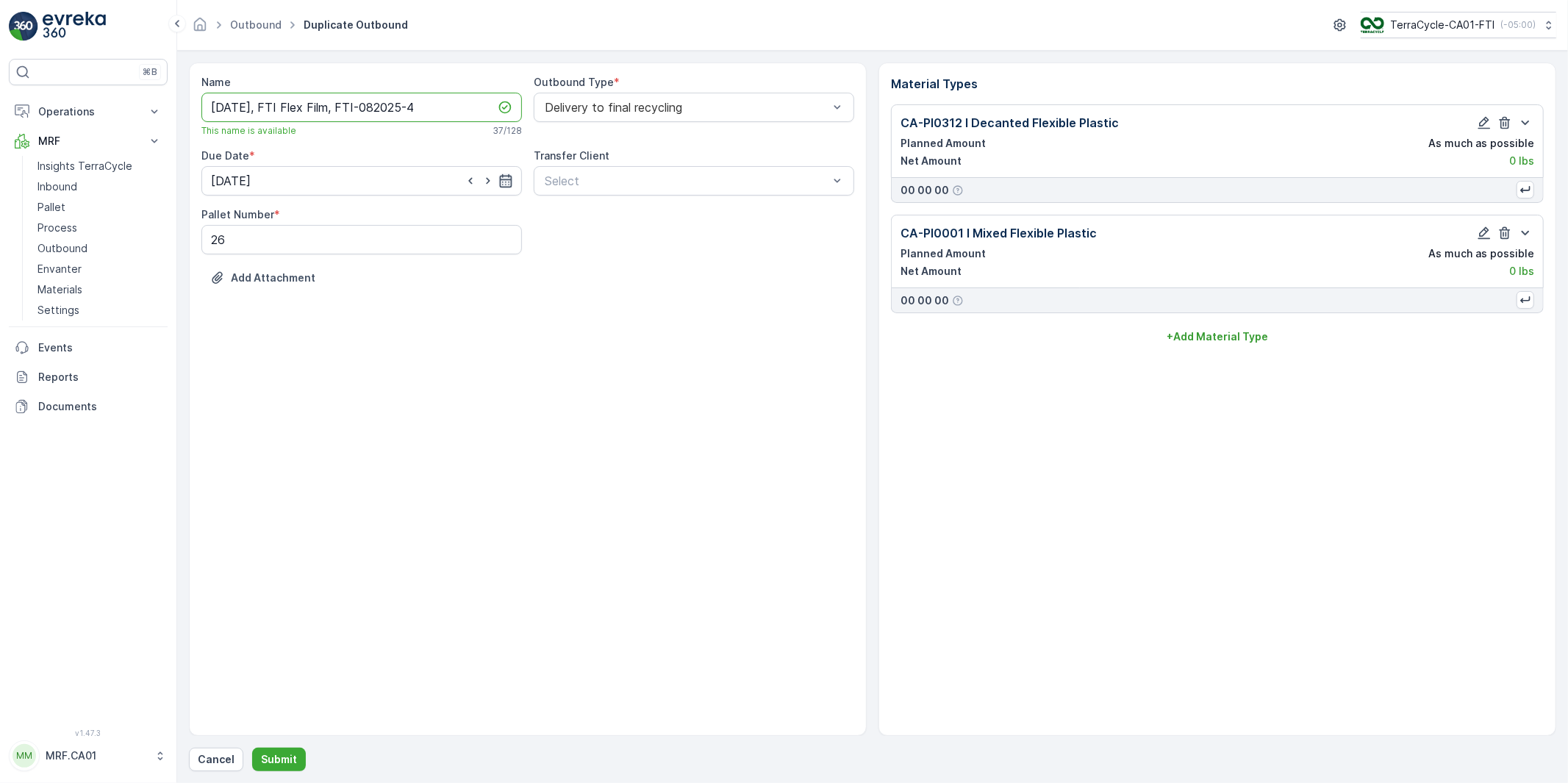
click at [505, 177] on icon "button" at bounding box center [505, 181] width 12 height 13
click at [351, 216] on p "[DATE]" at bounding box center [356, 216] width 35 height 14
click at [223, 422] on div "31" at bounding box center [226, 422] width 23 height 23
type input "[DATE]"
click at [394, 430] on div "Name [DATE], FTI Flex Film, FTI-082025-4 This name is available 37 / 128 Outbou…" at bounding box center [527, 399] width 677 height 673
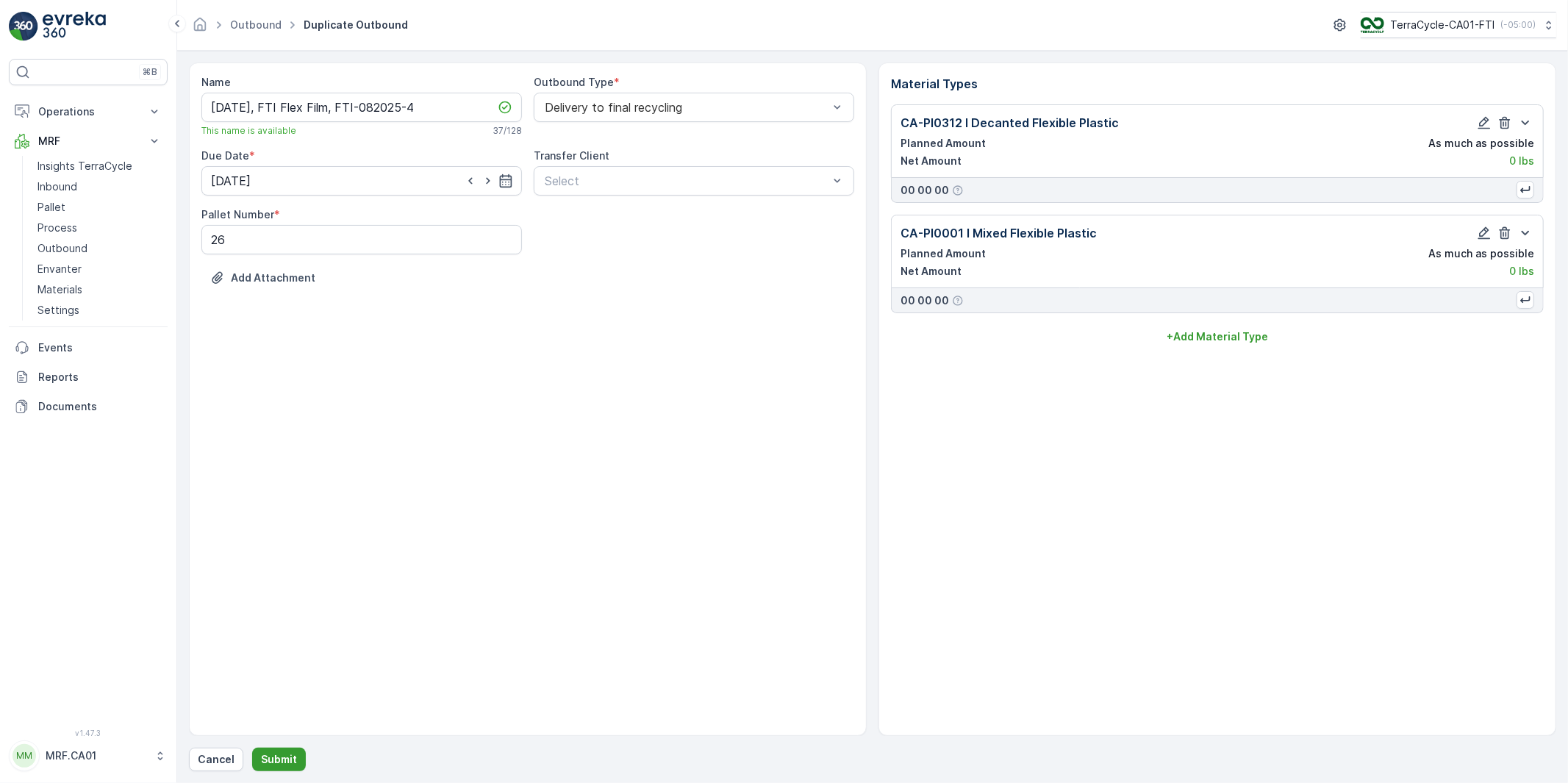
click at [284, 753] on p "Submit" at bounding box center [279, 758] width 36 height 14
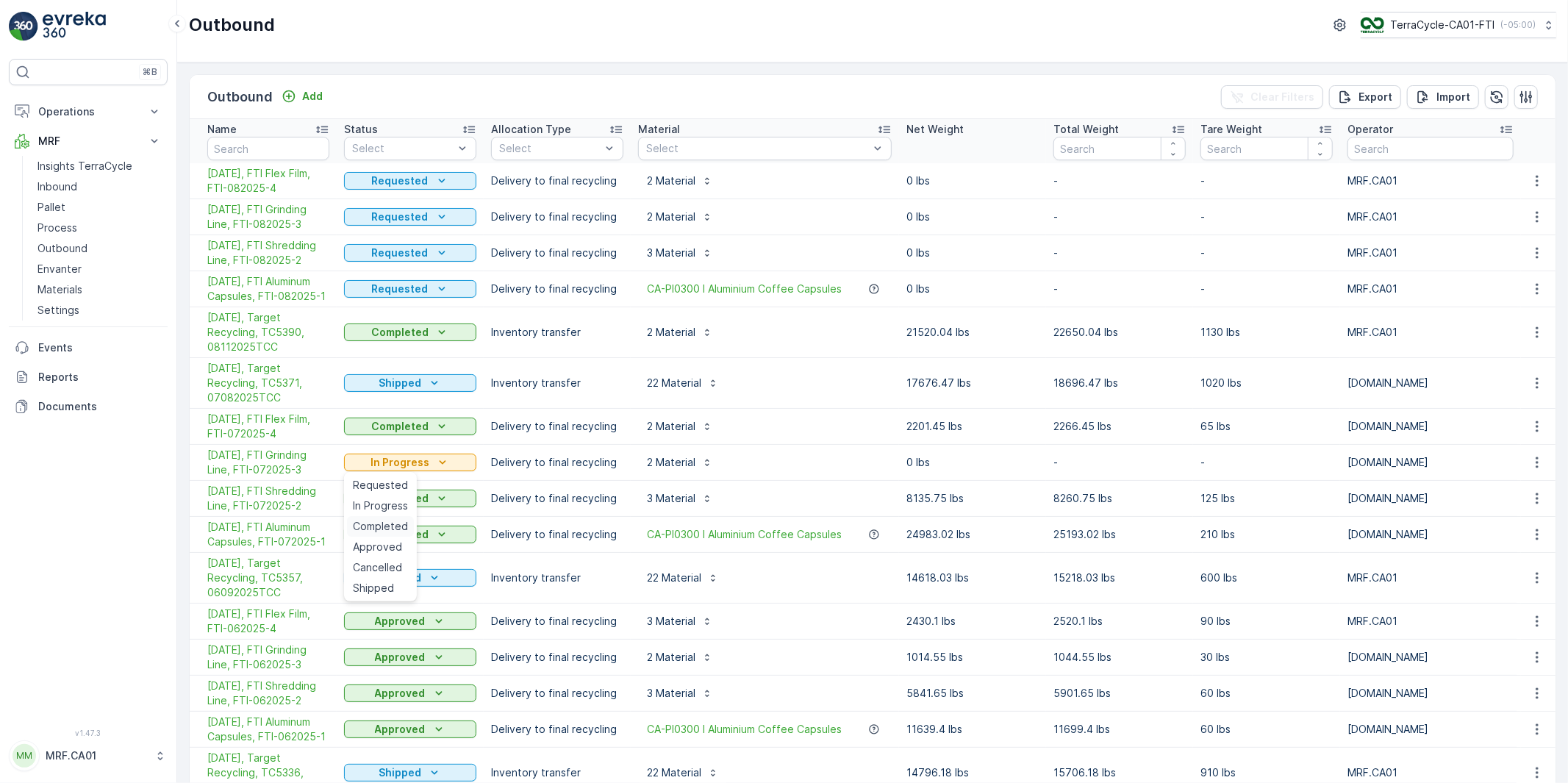
click at [385, 525] on span "Completed" at bounding box center [380, 526] width 55 height 14
click at [427, 533] on p "Completed" at bounding box center [400, 533] width 58 height 14
click at [377, 615] on span "Approved" at bounding box center [377, 618] width 49 height 14
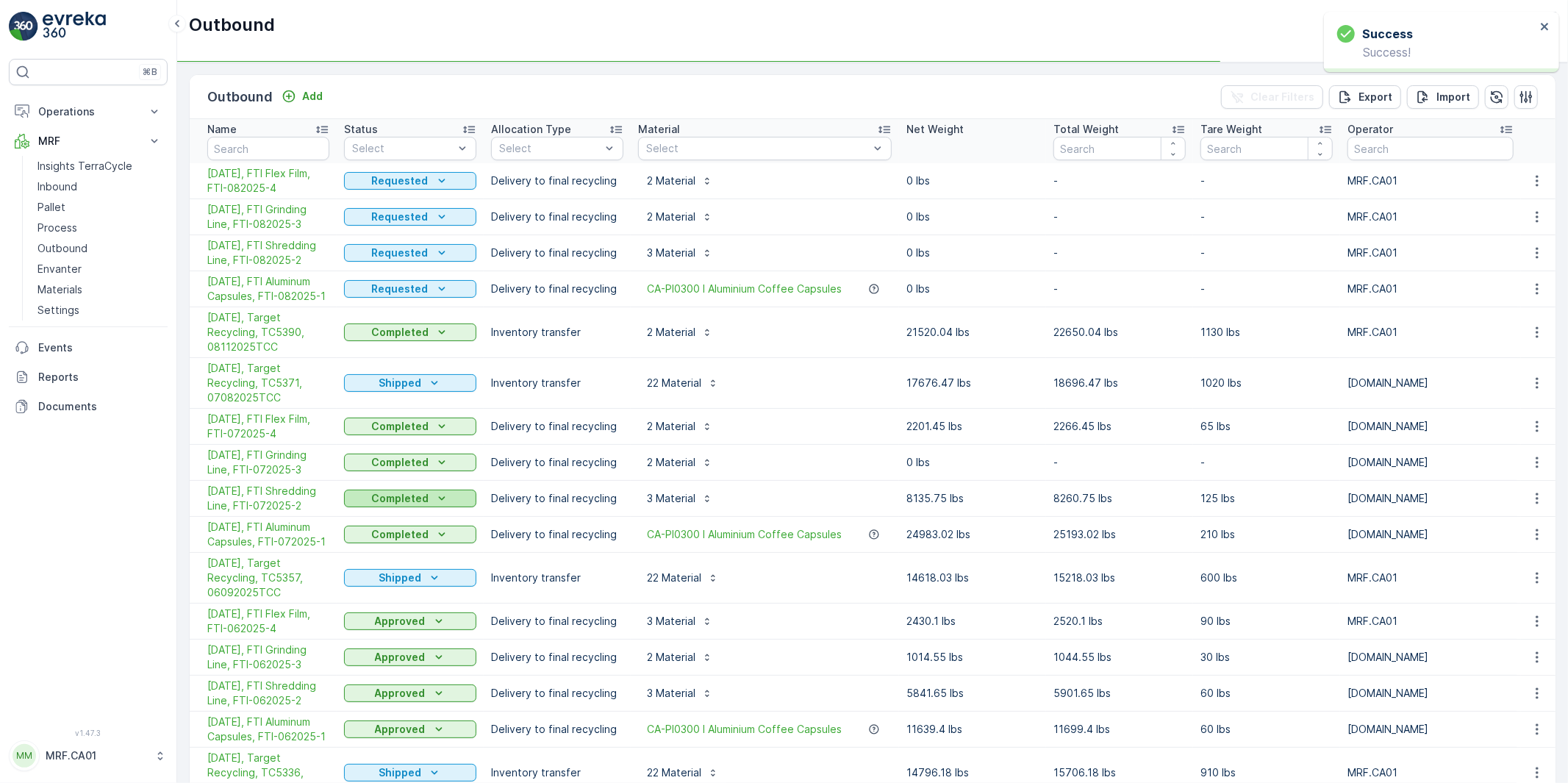
click at [434, 499] on icon "Completed" at bounding box center [441, 498] width 14 height 14
click at [372, 583] on span "Approved" at bounding box center [377, 582] width 49 height 14
click at [439, 461] on icon "Completed" at bounding box center [441, 461] width 14 height 14
click at [380, 545] on span "Approved" at bounding box center [377, 546] width 49 height 14
click at [441, 427] on icon "Completed" at bounding box center [441, 426] width 14 height 14
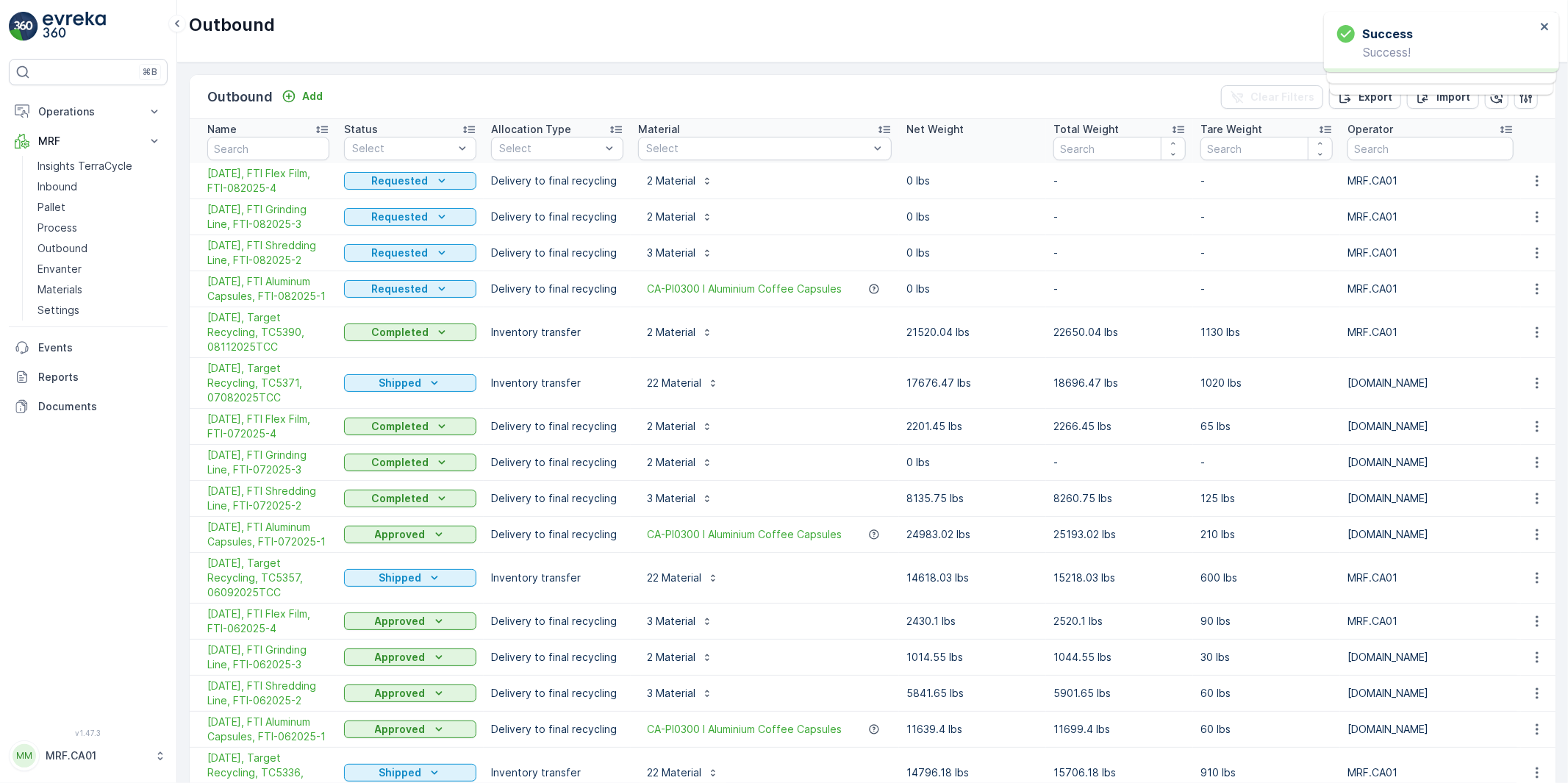
click at [377, 508] on div "Completed" at bounding box center [410, 498] width 133 height 20
click at [434, 330] on icon "Completed" at bounding box center [441, 331] width 14 height 14
drag, startPoint x: 378, startPoint y: 416, endPoint x: 409, endPoint y: 419, distance: 31.1
click at [378, 415] on span "Approved" at bounding box center [377, 416] width 49 height 14
click at [1533, 386] on icon "button" at bounding box center [1536, 382] width 14 height 14
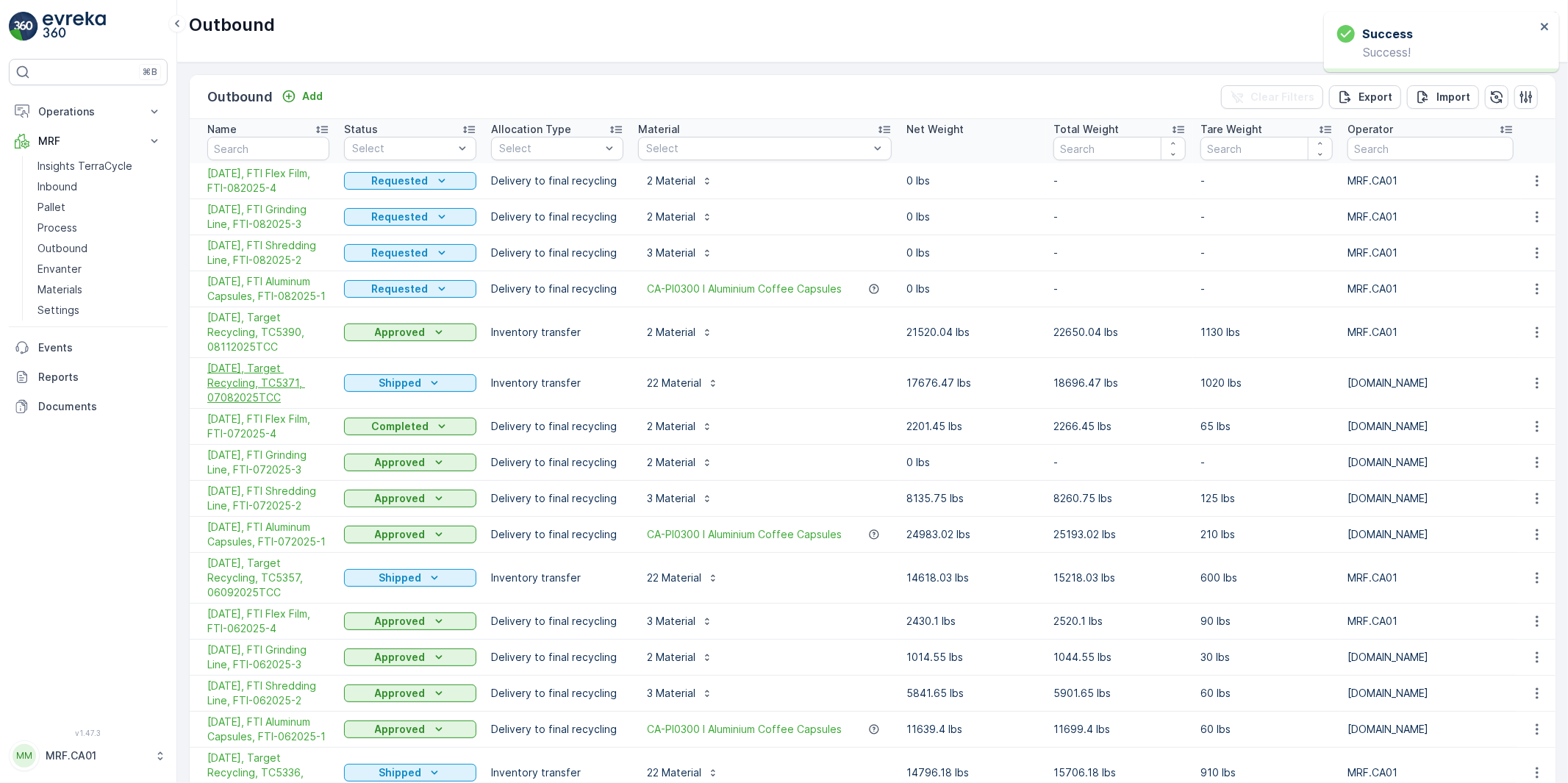
click at [274, 373] on span "[DATE], Target Recycling, TC5371, 07082025TCC" at bounding box center [268, 383] width 122 height 44
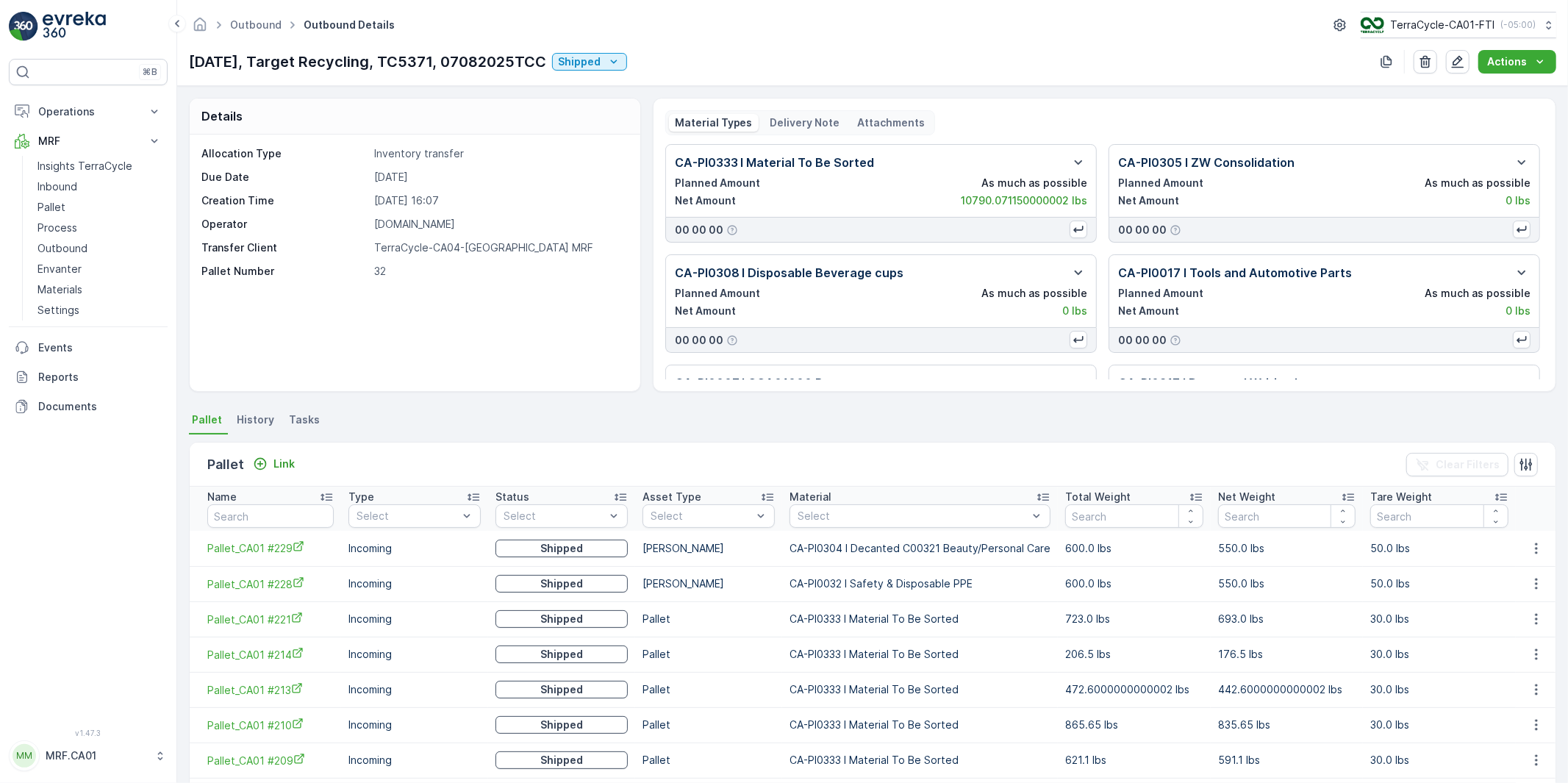
click at [809, 116] on p "Delivery Note" at bounding box center [805, 122] width 70 height 14
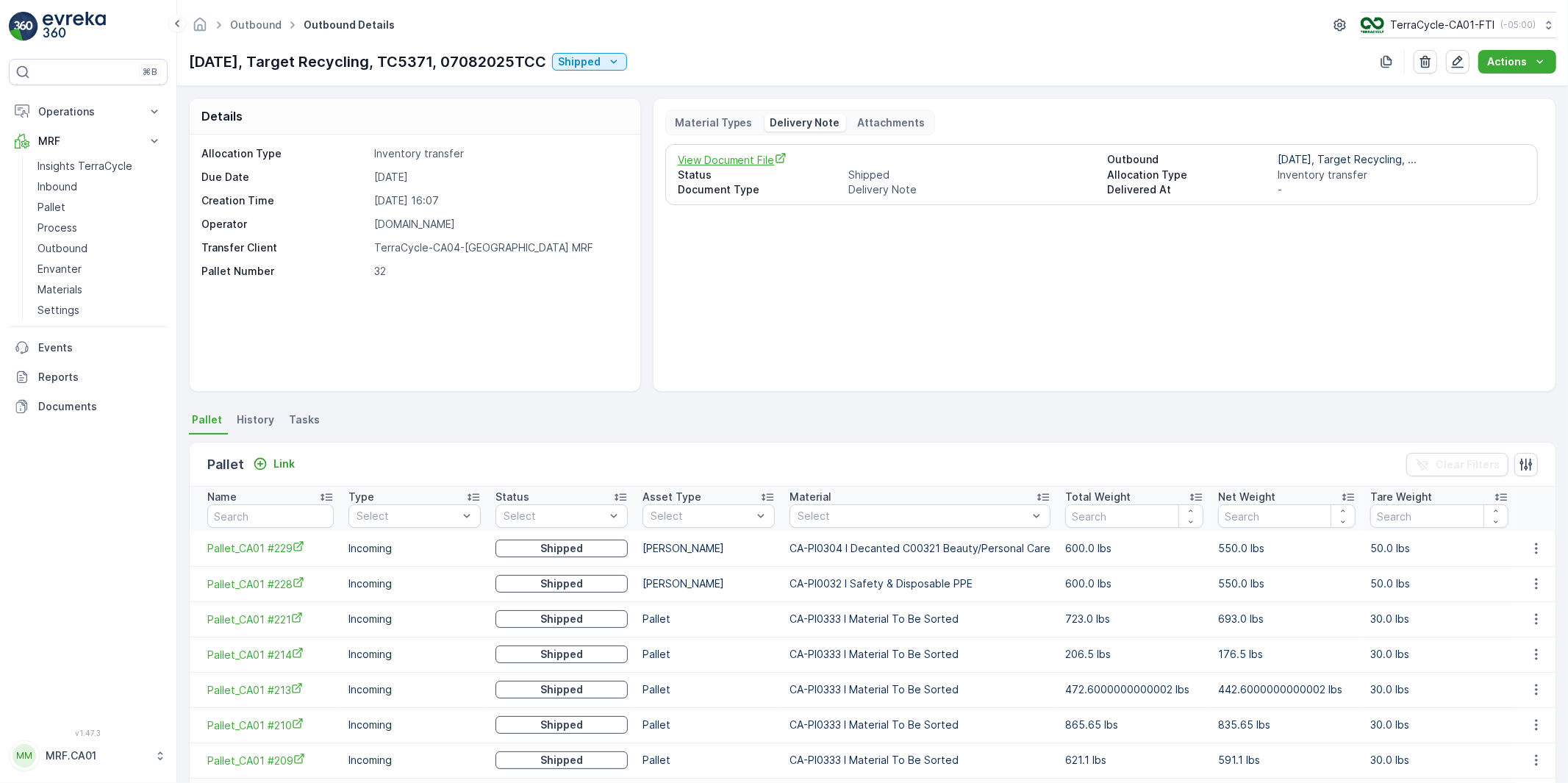
click at [746, 159] on span "View Document File" at bounding box center [886, 159] width 418 height 15
click at [1522, 25] on p "( -05:00 )" at bounding box center [1516, 25] width 36 height 12
click at [69, 759] on p "MRF.CA01" at bounding box center [96, 755] width 102 height 14
click at [76, 721] on div "Log Out" at bounding box center [87, 721] width 153 height 20
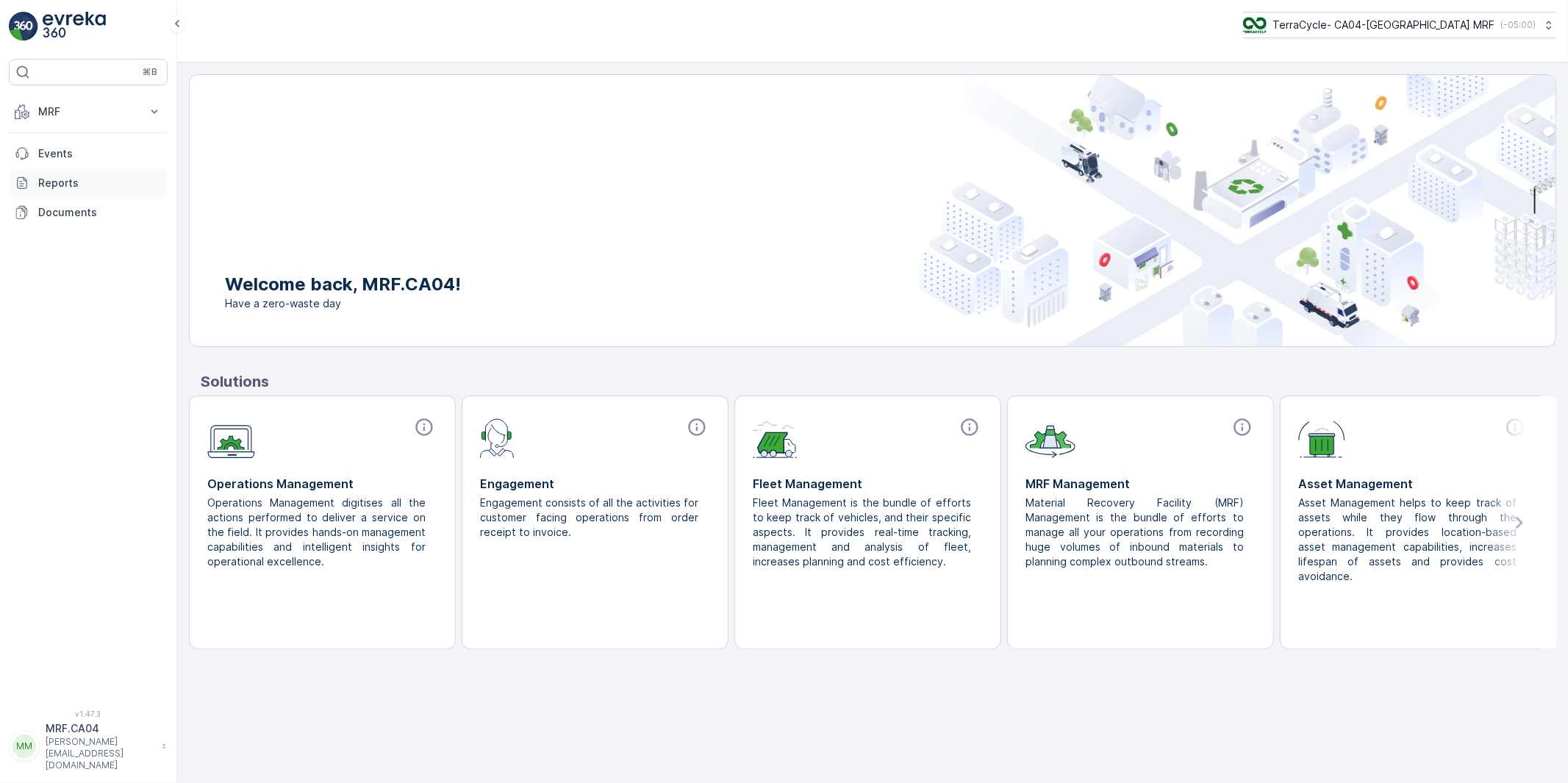
click at [52, 185] on p "Reports" at bounding box center [100, 183] width 124 height 14
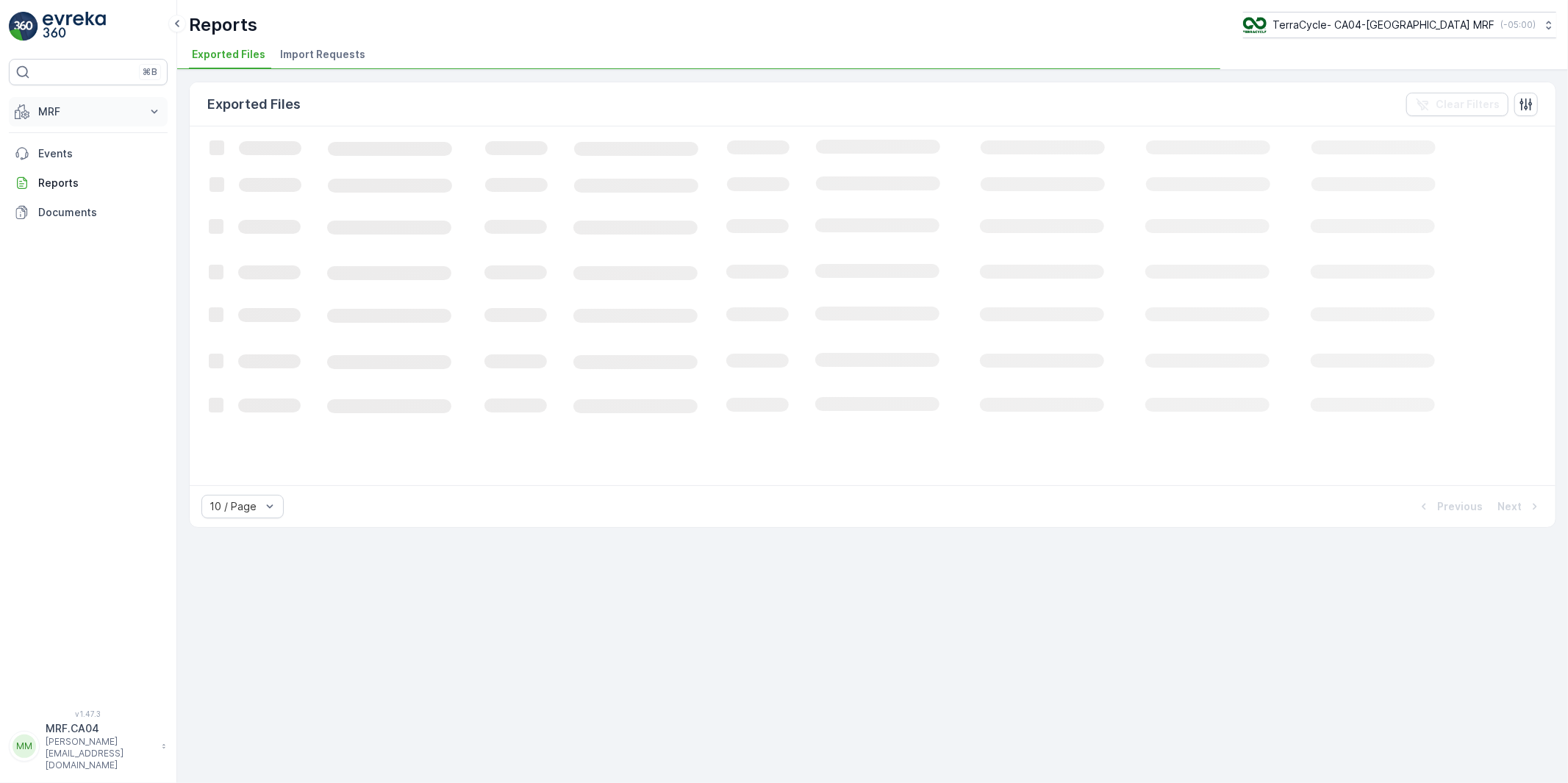
click at [52, 108] on p "MRF" at bounding box center [88, 111] width 100 height 14
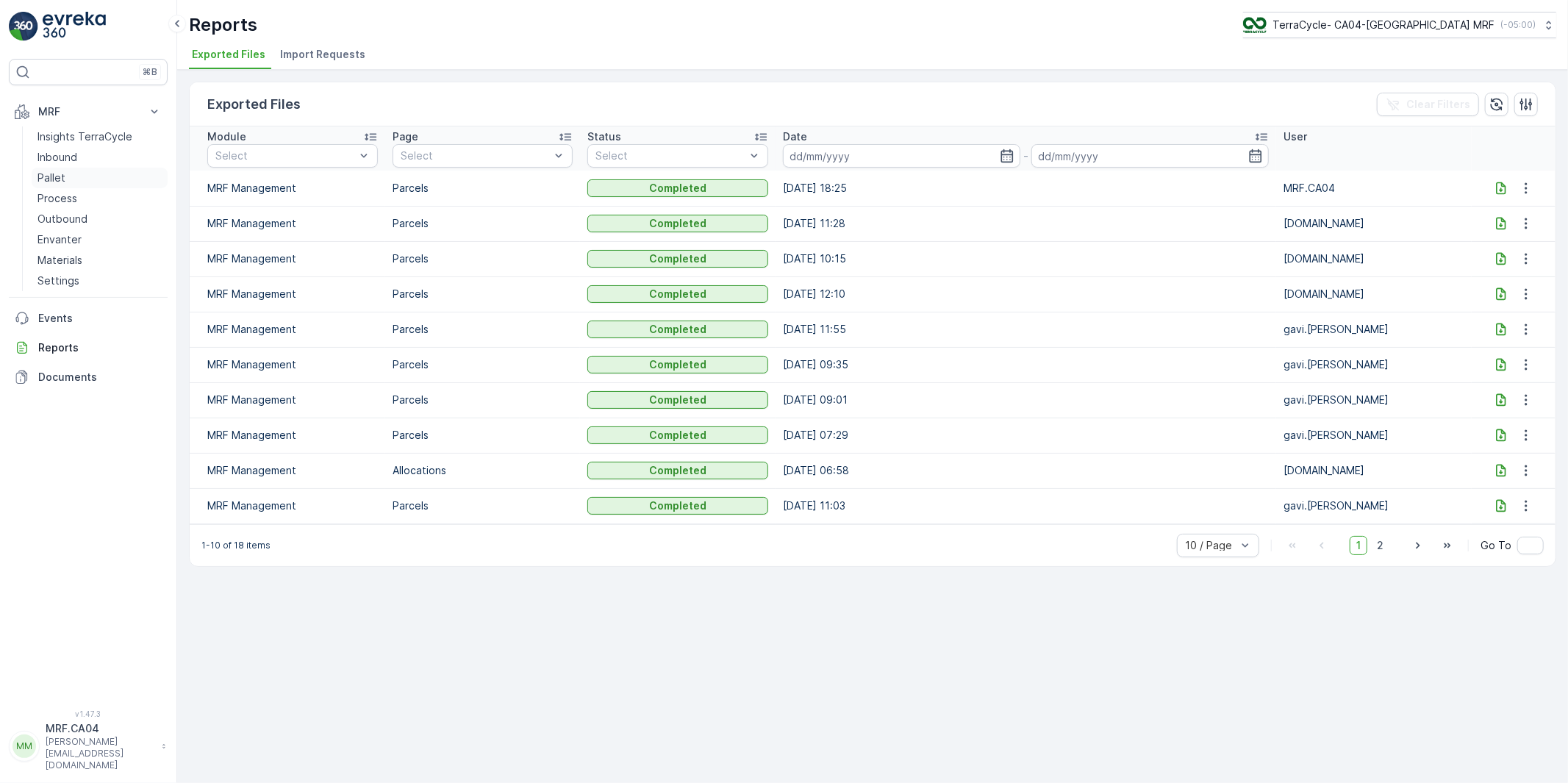
click at [52, 171] on p "Pallet" at bounding box center [51, 177] width 28 height 14
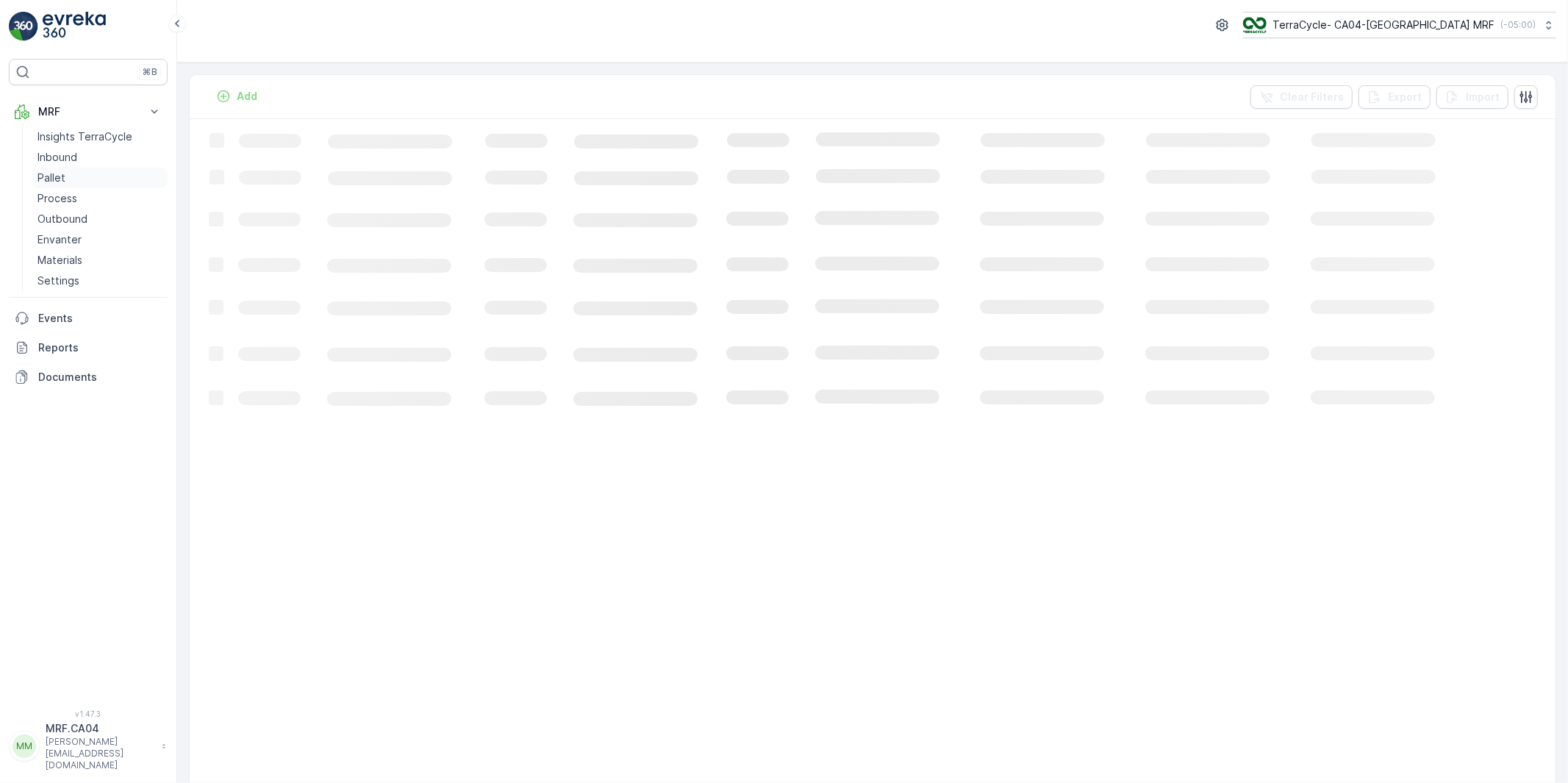
click at [53, 174] on p "Pallet" at bounding box center [51, 177] width 28 height 14
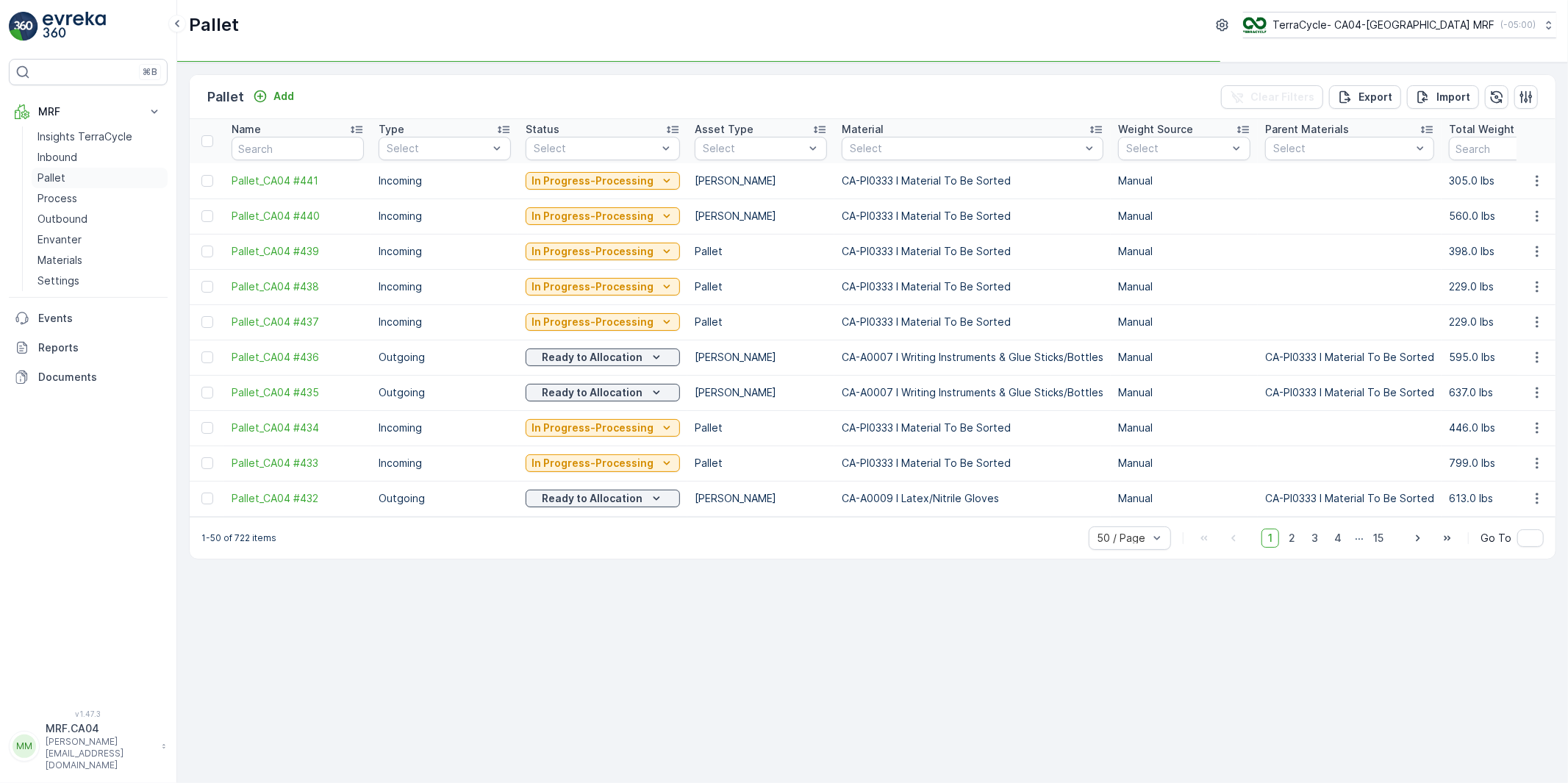
click at [55, 178] on p "Pallet" at bounding box center [51, 177] width 28 height 14
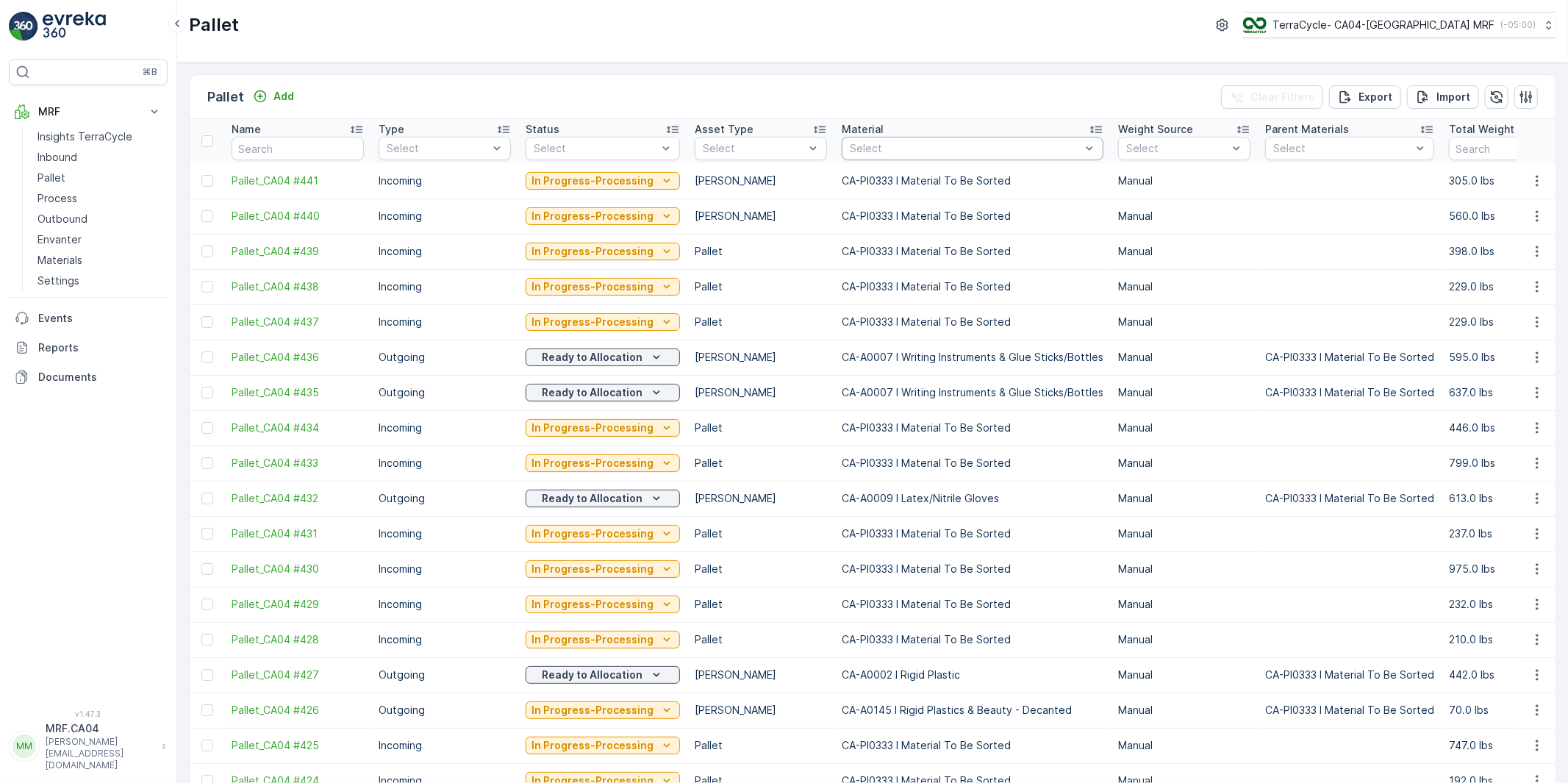
click at [860, 147] on div at bounding box center [965, 148] width 233 height 12
type input "rea"
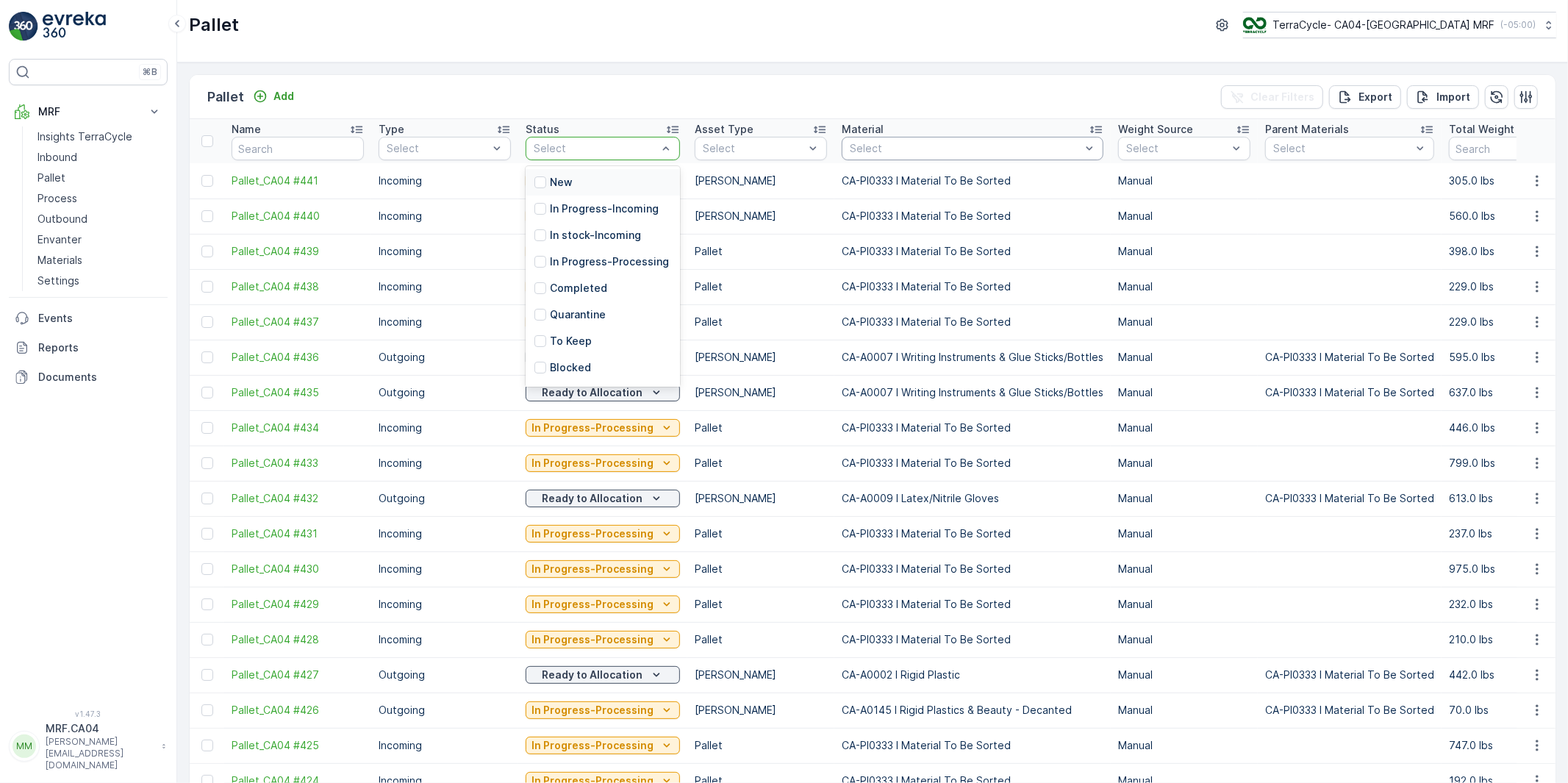
click at [948, 149] on div at bounding box center [965, 148] width 233 height 12
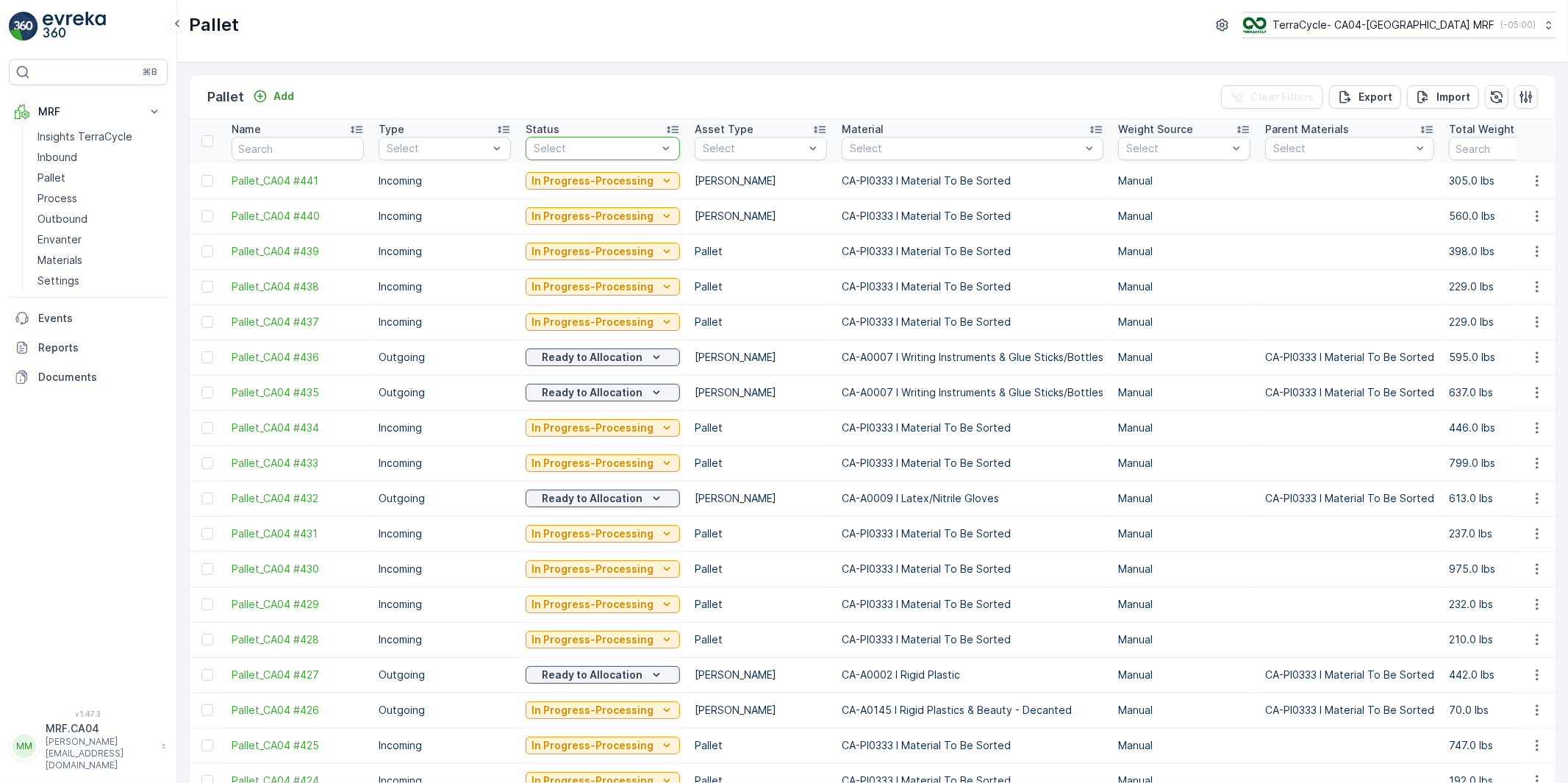
click at [568, 145] on div at bounding box center [596, 148] width 127 height 12
type input "read"
click at [545, 184] on div at bounding box center [540, 183] width 12 height 12
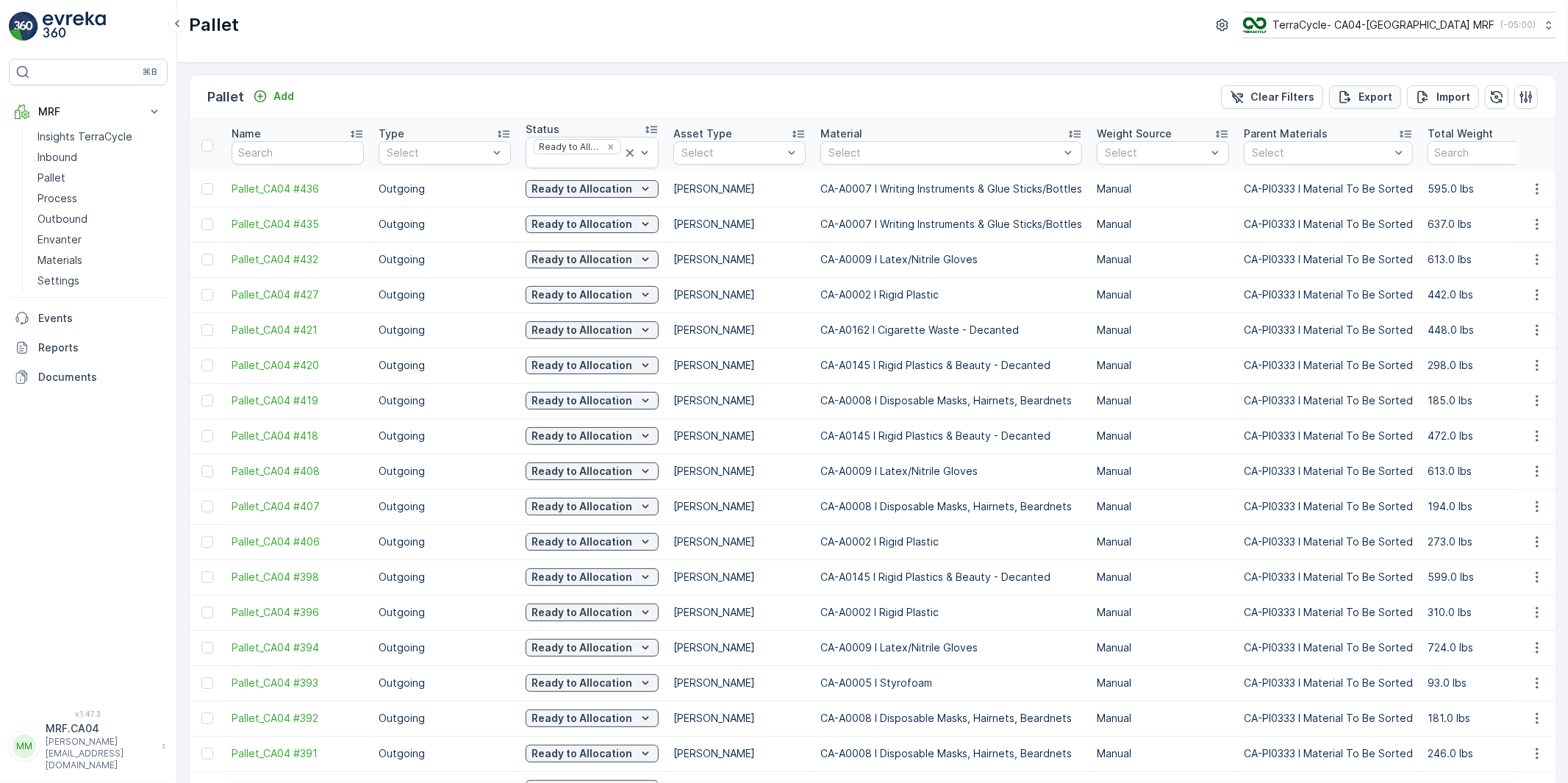
click at [1376, 95] on p "Export" at bounding box center [1375, 96] width 34 height 14
click at [50, 349] on p "Reports" at bounding box center [100, 347] width 124 height 14
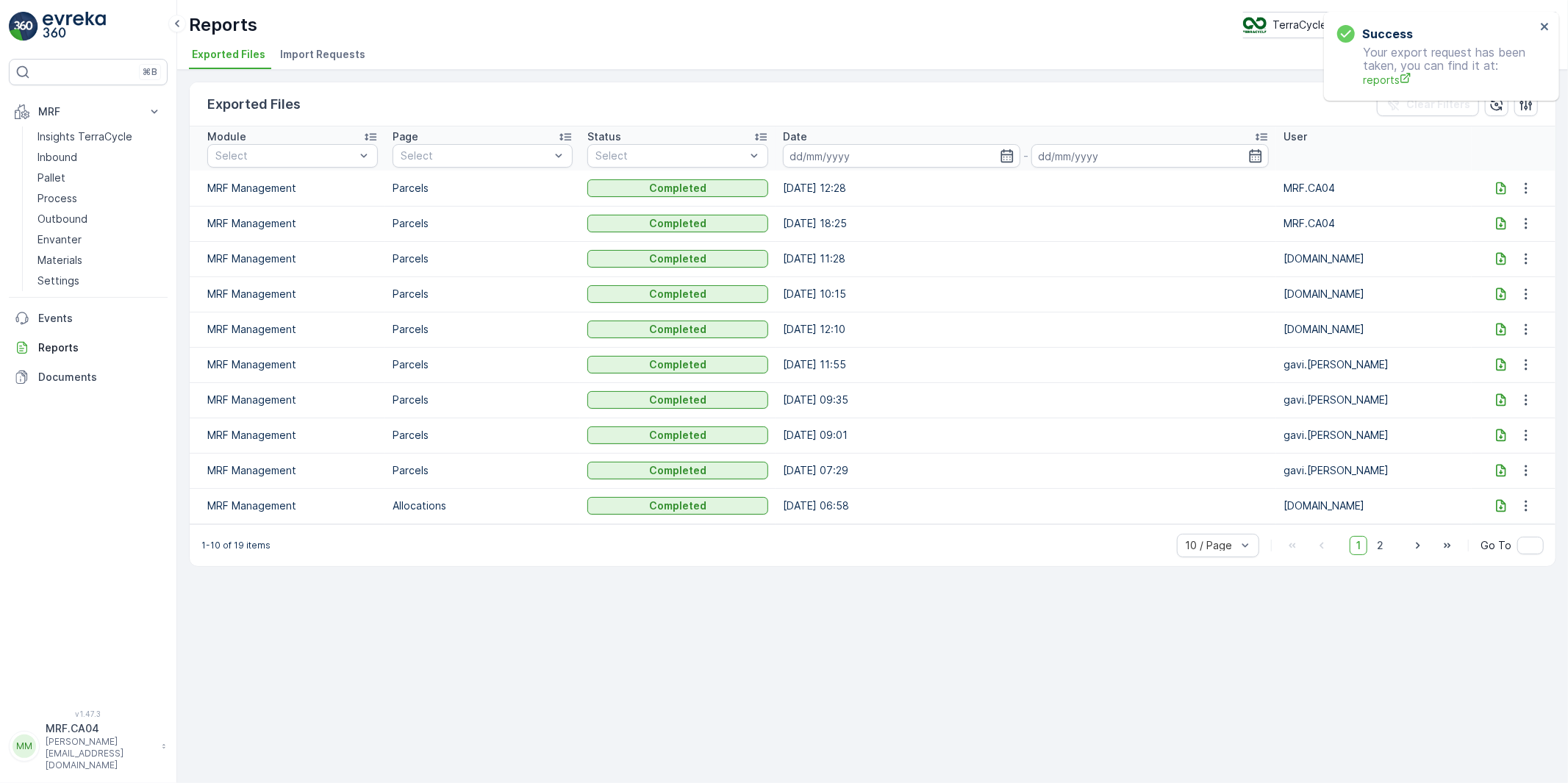
click at [1498, 189] on icon at bounding box center [1501, 187] width 10 height 12
